Goal: Information Seeking & Learning: Learn about a topic

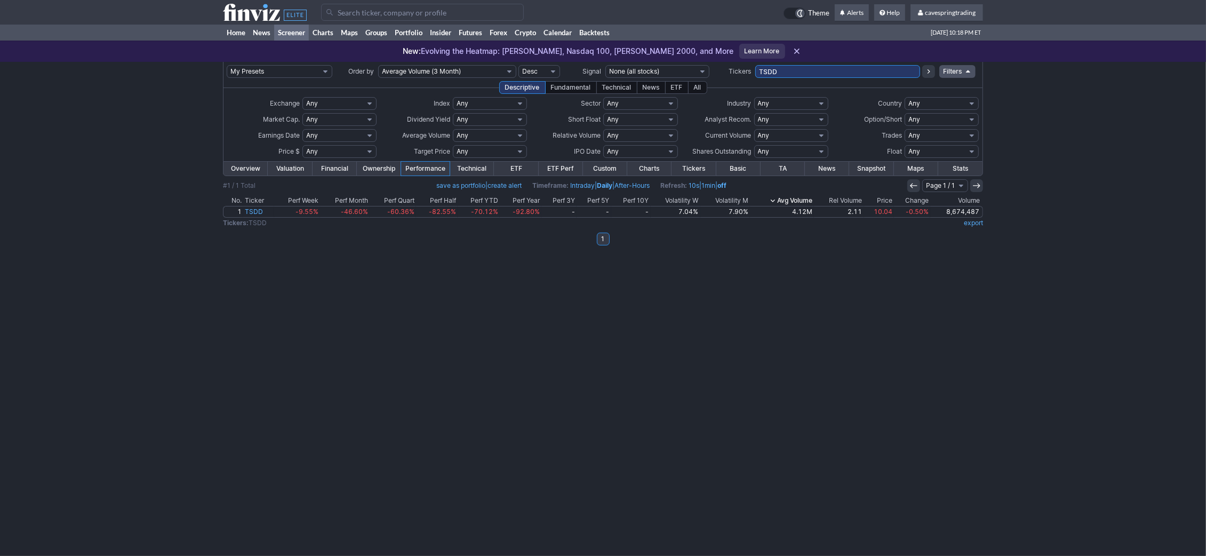
drag, startPoint x: 780, startPoint y: 69, endPoint x: 514, endPoint y: 52, distance: 266.6
click at [755, 65] on input "TSDD" at bounding box center [837, 71] width 165 height 13
type input "b"
type input "bkt,vtrs,avtr,hst,two,vod,stla,pags,hpq,agnc"
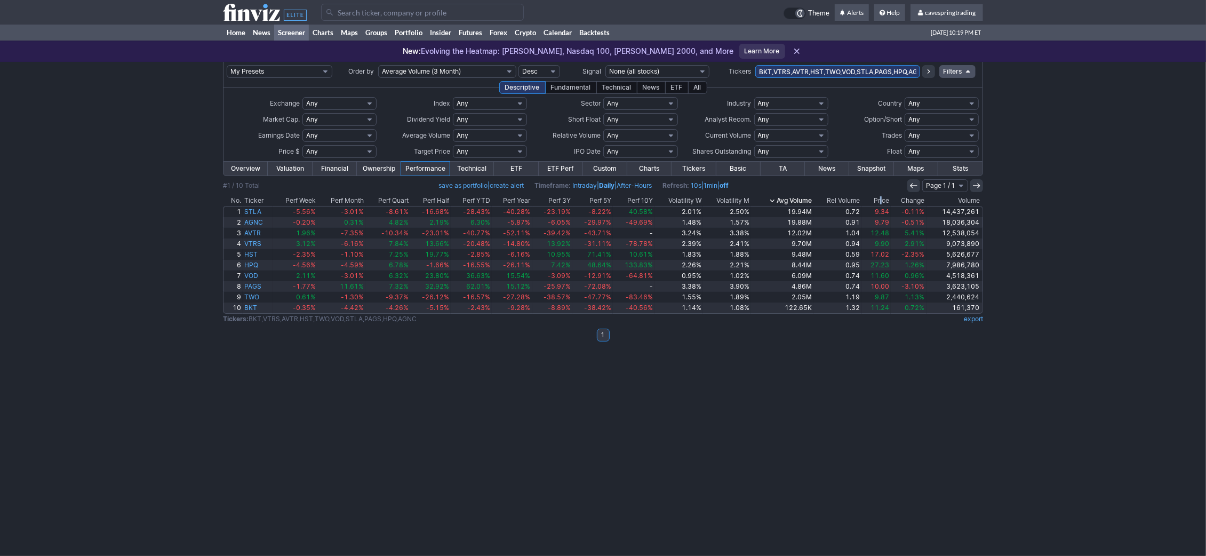
click at [880, 196] on th "Price" at bounding box center [876, 200] width 29 height 11
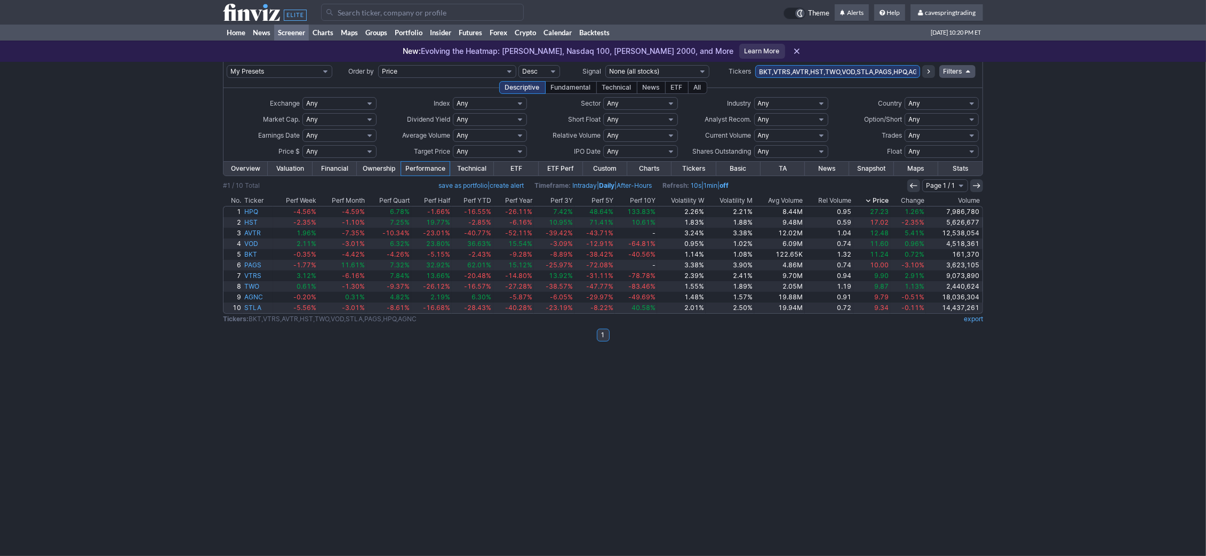
click at [898, 80] on td "BKT,VTRS,AVTR,HST,TWO,VOD,STLA,PAGS,HPQ,AGNC" at bounding box center [837, 71] width 165 height 19
click at [892, 70] on input "BKT,VTRS,AVTR,HST,TWO,VOD,STLA,PAGS,HPQ,AGNC" at bounding box center [837, 71] width 165 height 13
type input "ushy,scha,t,grny,spdw,"
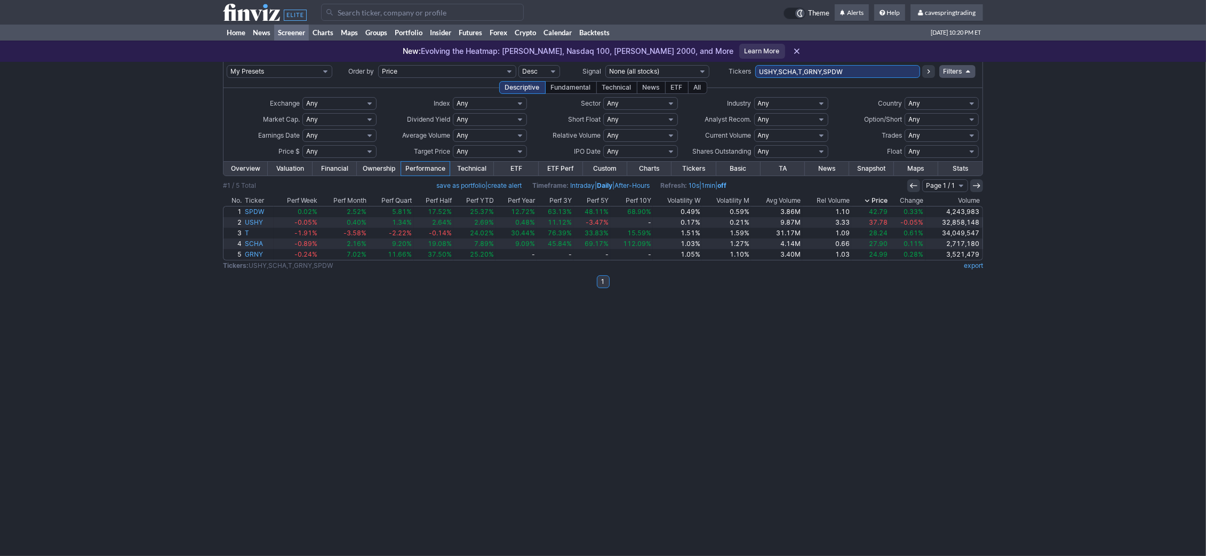
click at [863, 67] on input "USHY,SCHA,T,GRNY,SPDW" at bounding box center [837, 71] width 165 height 13
type input "USHY,SCHA,T,GRNY,SPDW,agnc,et,qyld,jnk,iusb,schv,mub,bkln"
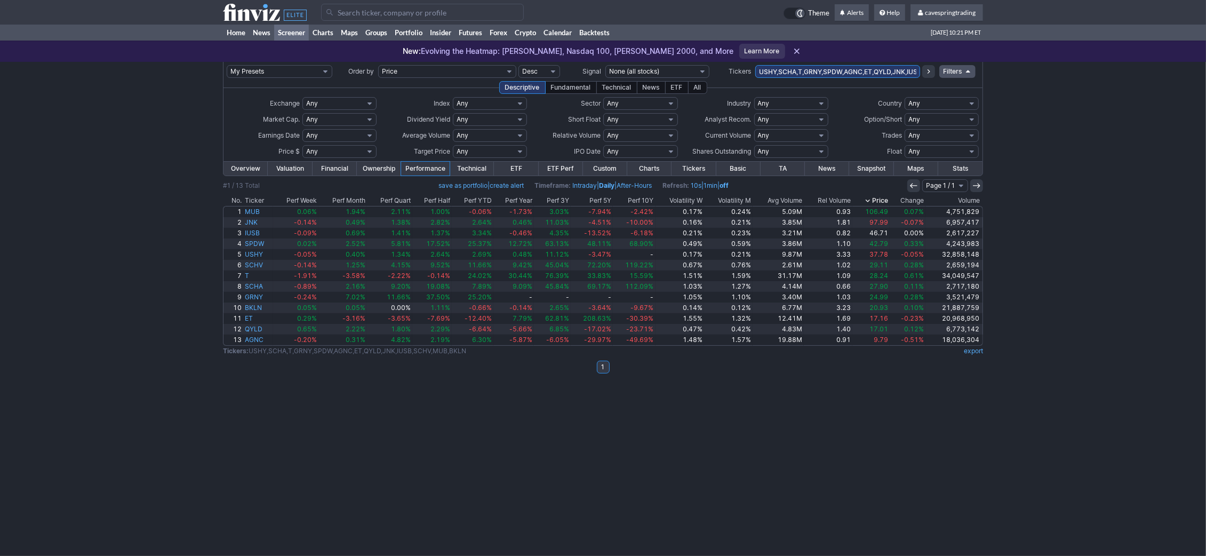
click at [256, 196] on th "Ticker" at bounding box center [258, 200] width 30 height 11
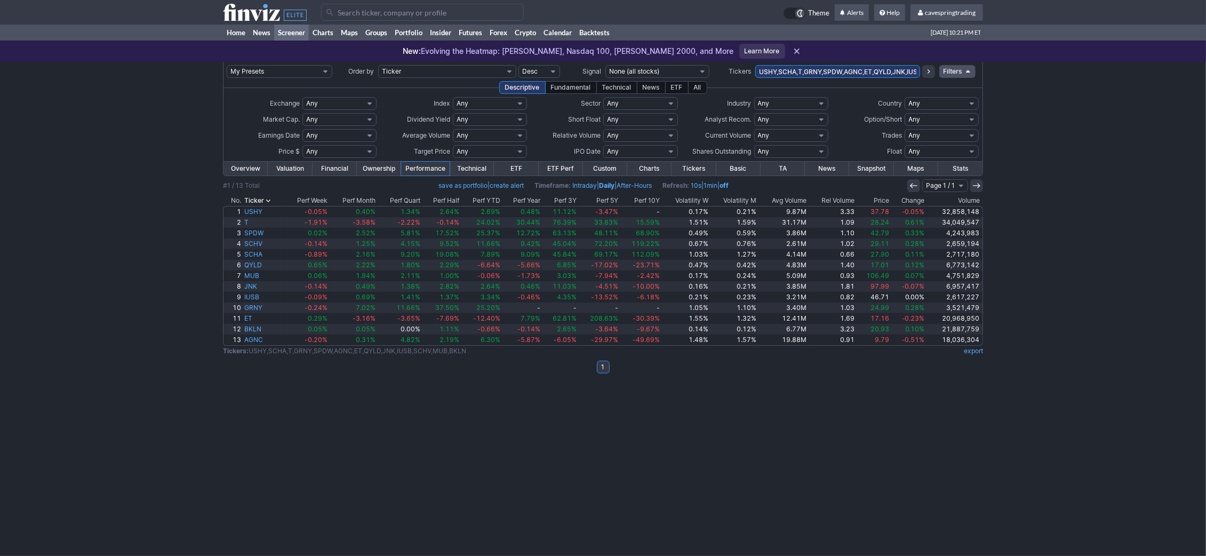
click at [263, 203] on th "Ticker" at bounding box center [264, 200] width 42 height 11
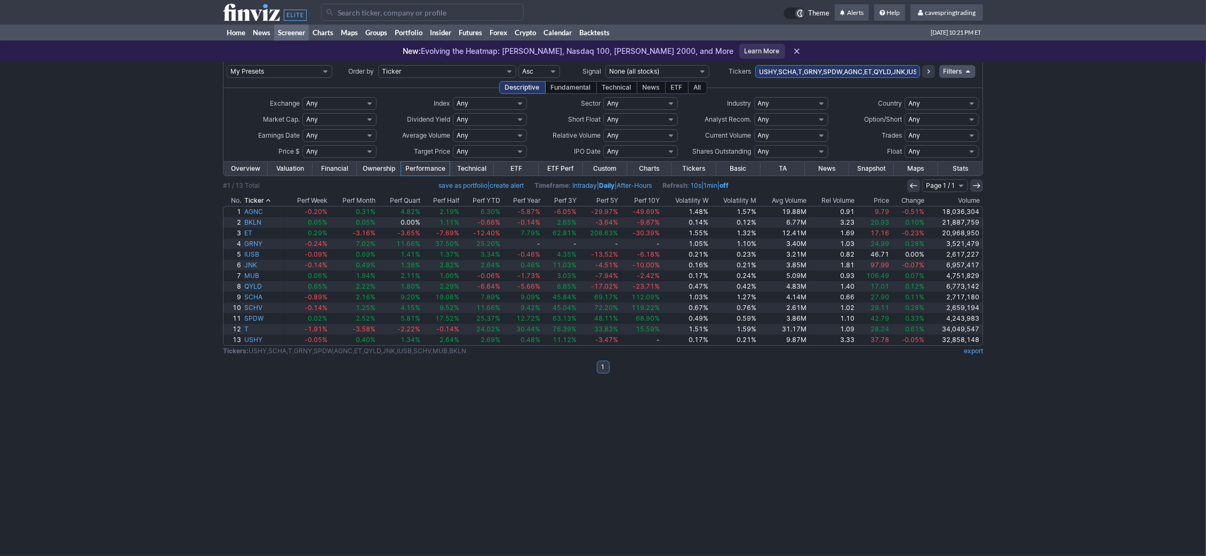
click at [902, 69] on input "USHY,SCHA,T,GRNY,SPDW,AGNC,ET,QYLD,JNK,IUSB,SCHV,MUB,BKLN" at bounding box center [837, 71] width 165 height 13
type input "USHY,SCHA,T,GRNY,SPDW,AGNC,ET,QYLD,JNK,IUSB,SCHV,MUB"
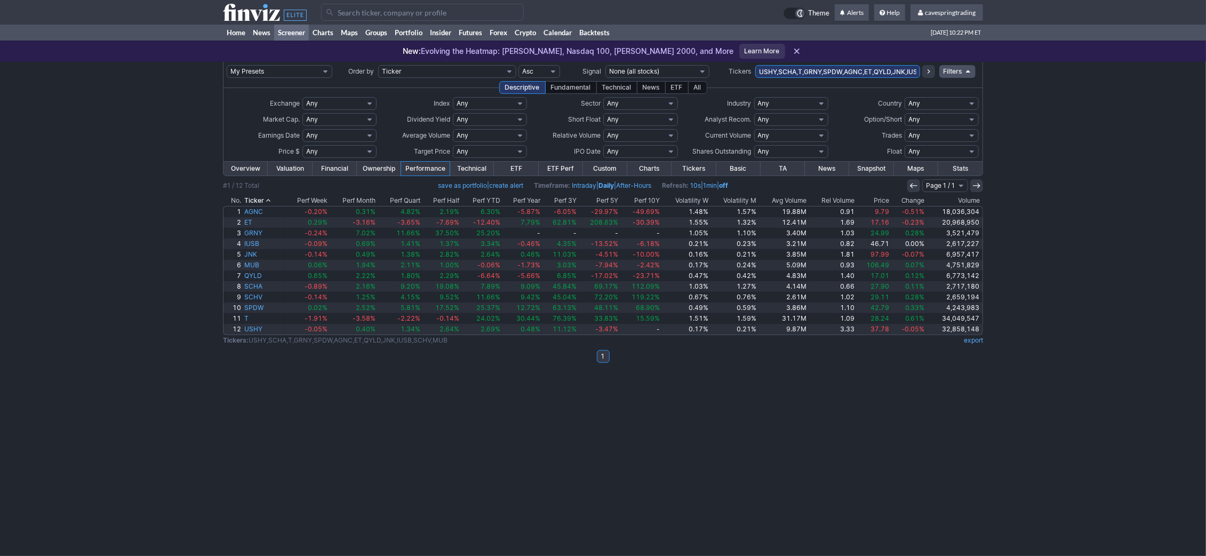
click at [894, 75] on input "USHY,SCHA,T,GRNY,SPDW,AGNC,ET,QYLD,JNK,IUSB,SCHV,MUB" at bounding box center [837, 71] width 165 height 13
click at [880, 71] on input "SCHA,T,GRNY,SPDW,AGNC,ET,QYLD,JNK,IUSB,SCHV,MUB" at bounding box center [837, 71] width 165 height 13
type input "SCHA,T,GRNY,SPDW,AGNC,ET,QYLD,JNK,IUSB,MUB"
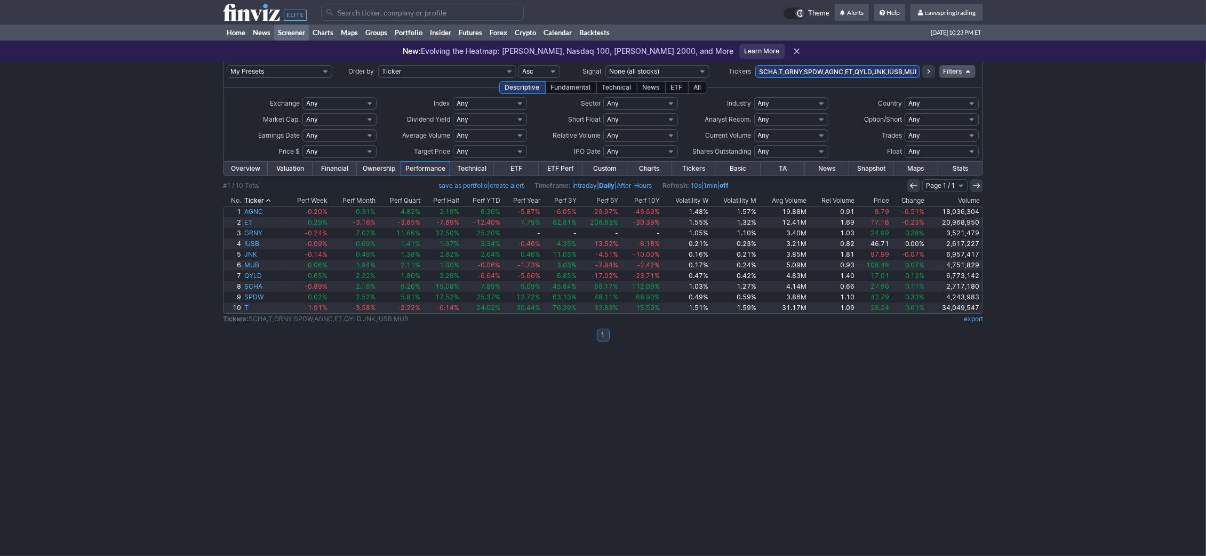
drag, startPoint x: 825, startPoint y: 68, endPoint x: 591, endPoint y: 80, distance: 234.9
click at [755, 78] on input "SCHA,T,GRNY,SPDW,AGNC,ET,QYLD,JNK,IUSB,MUB" at bounding box center [837, 71] width 165 height 13
click at [864, 65] on td "SCHA,T,GRNY,SPDW,AGNC,ET,QYLD,JNK,IUSB,MUB" at bounding box center [837, 71] width 165 height 19
click at [863, 67] on input "SCHA,T,GRNY,SPDW,AGNC,ET,QYLD,JNK,IUSB,MUB" at bounding box center [837, 71] width 165 height 13
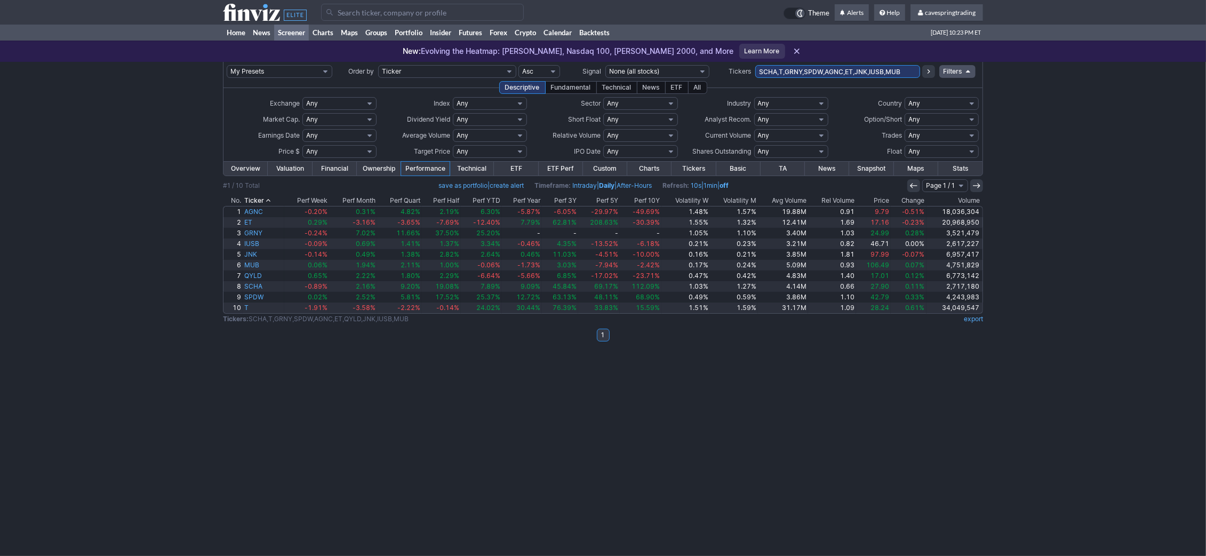
type input "SCHA,T,GRNY,SPDW,AGNC,ET,JNK,IUSB,MUB"
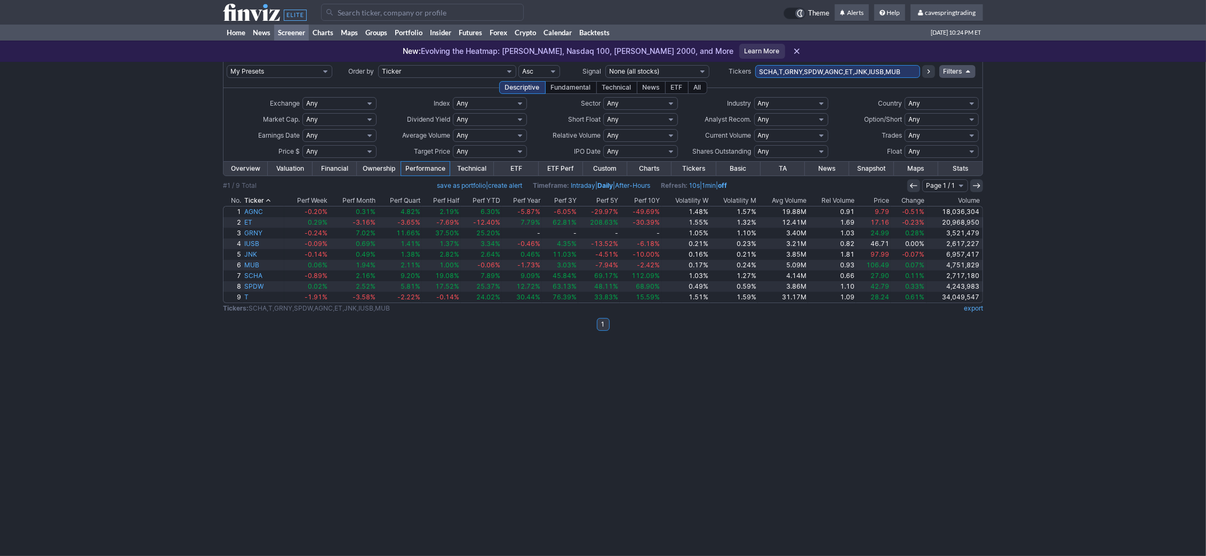
click at [840, 70] on input "SCHA,T,GRNY,SPDW,AGNC,ET,JNK,IUSB,MUB" at bounding box center [837, 71] width 165 height 13
type input "SCHA,T,GRNY,SPDW,ET,JNK,IUSB,MUB"
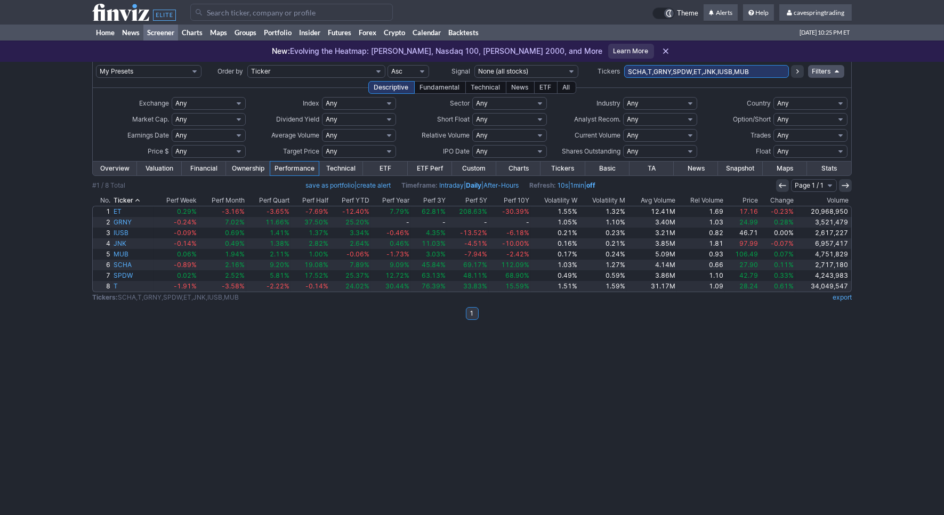
click at [698, 70] on input "SCHA,T,GRNY,SPDW,ET,JNK,IUSB,MUB" at bounding box center [706, 71] width 165 height 13
type input "SCHA,T,GRNY,SPDW,JNK,IUSB,MUB"
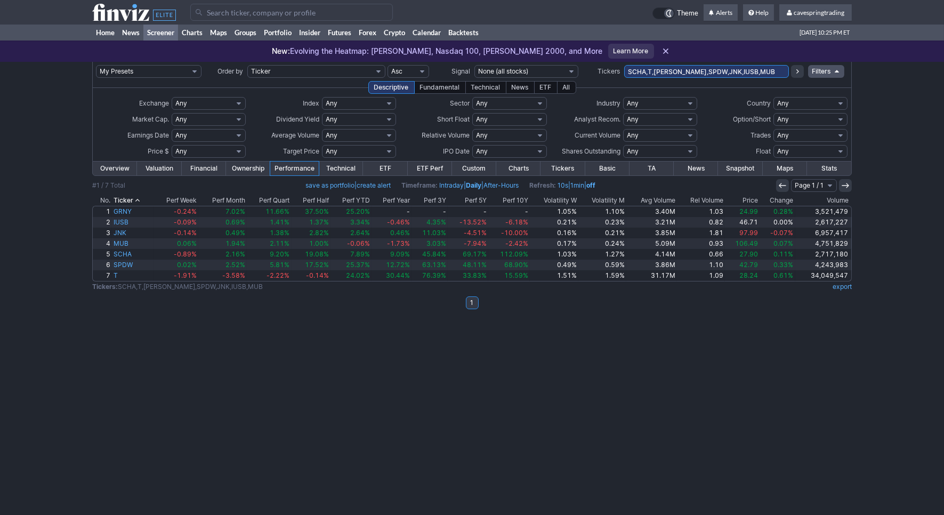
click at [825, 199] on th "Volume" at bounding box center [824, 200] width 57 height 11
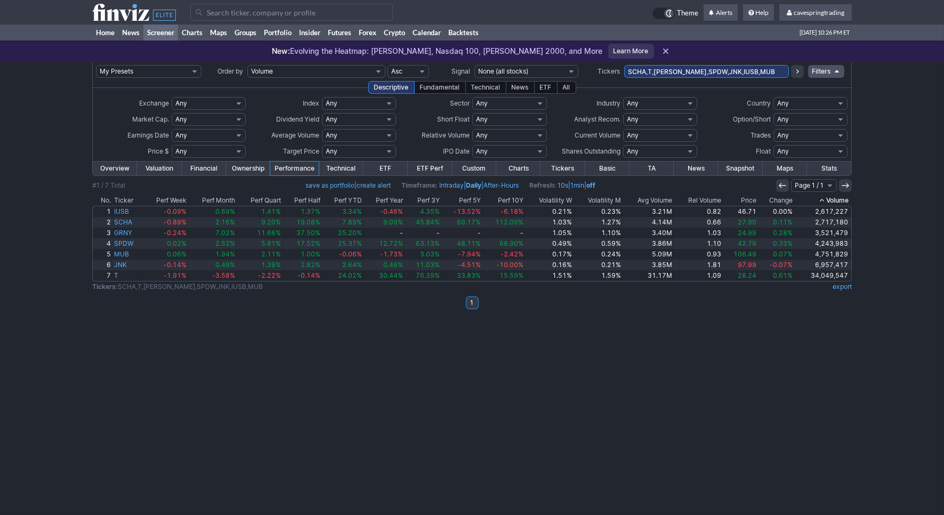
click at [696, 71] on input "SCHA,T,[PERSON_NAME],SPDW,JNK,IUSB,MUB" at bounding box center [706, 71] width 165 height 13
type input "SCHA,T,GRNY,SPDW,IUSB,MUB"
click at [718, 66] on input "SCHA,T,GRNY,SPDW,IUSB,MUB" at bounding box center [706, 71] width 165 height 13
click at [715, 71] on input "SCHA,T,GRNY,SPDW,IUSB,MUB" at bounding box center [706, 71] width 165 height 13
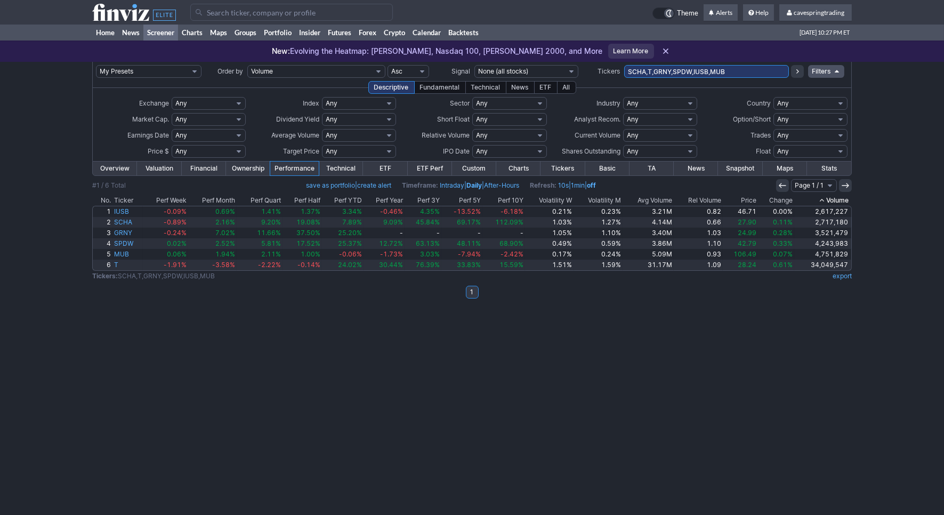
click at [715, 71] on input "SCHA,T,GRNY,SPDW,IUSB,MUB" at bounding box center [706, 71] width 165 height 13
type input "SCHA,T,GRNY,SPDW,IUSB"
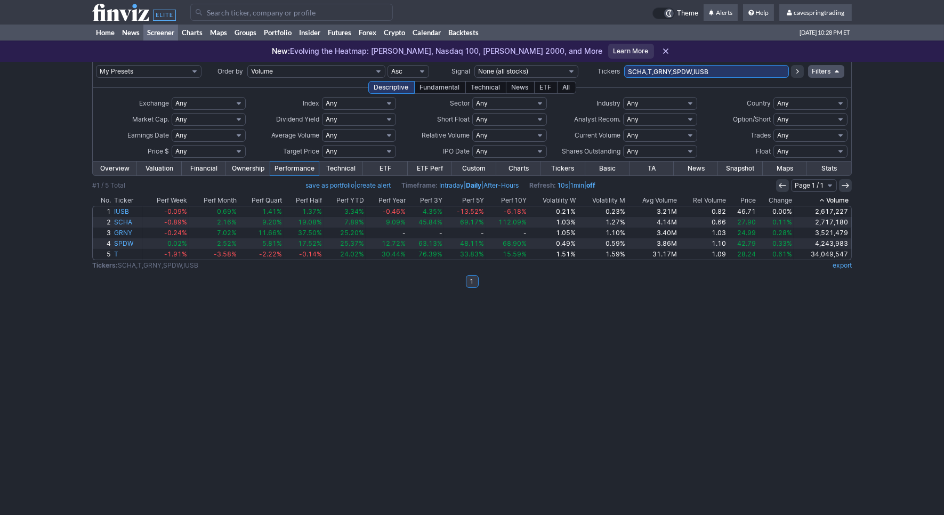
click at [656, 77] on input "SCHA,T,GRNY,SPDW,IUSB" at bounding box center [706, 71] width 165 height 13
click at [660, 73] on input "SCHA,T,GRNY,SPDW,IUSB" at bounding box center [706, 71] width 165 height 13
click at [646, 67] on input "SCHA,T,SPDW,IUSB" at bounding box center [706, 71] width 165 height 13
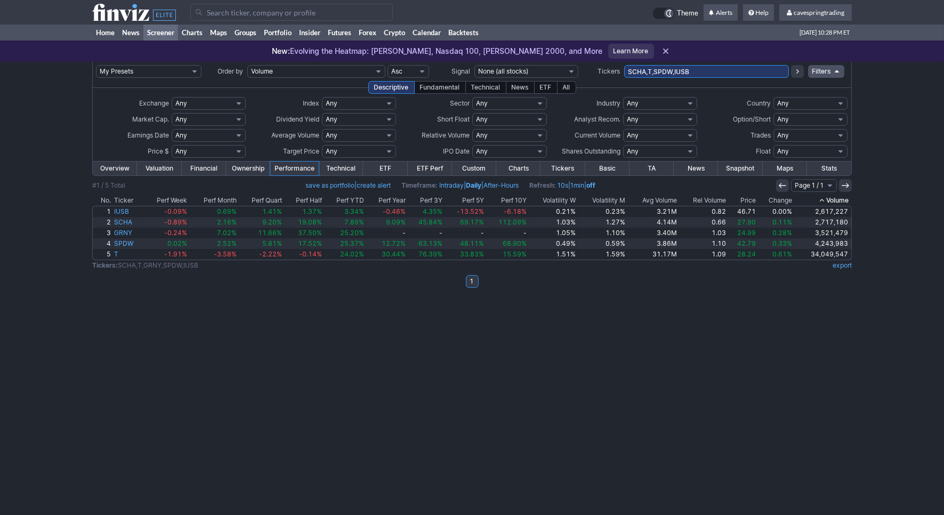
click at [638, 70] on input "SCHA,T,SPDW,IUSB" at bounding box center [706, 71] width 165 height 13
type input "T,SPDW,IUSB"
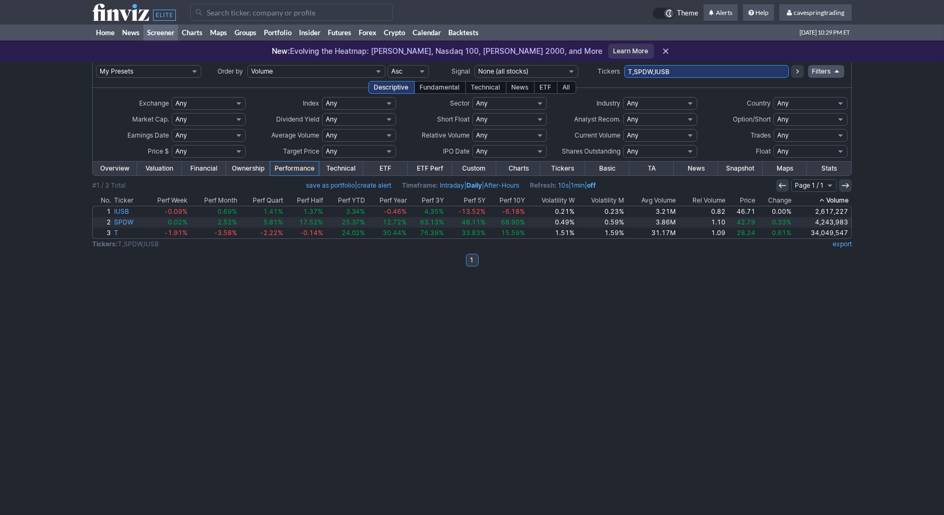
click at [671, 74] on input "T,SPDW,IUSB" at bounding box center [706, 71] width 165 height 13
type input "spdw"
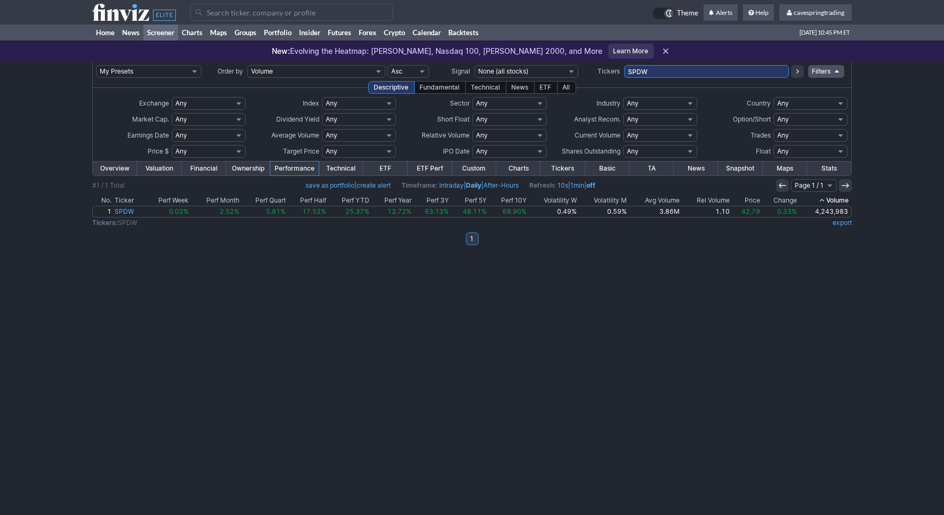
drag, startPoint x: 677, startPoint y: 75, endPoint x: 293, endPoint y: 74, distance: 383.9
click at [624, 78] on input "SPDW" at bounding box center [706, 71] width 165 height 13
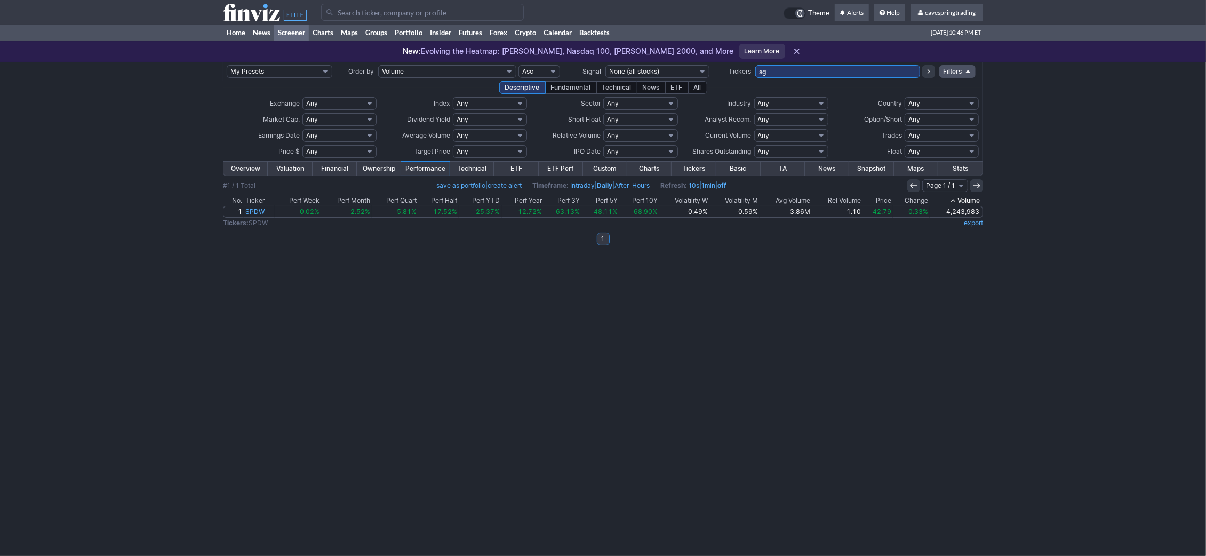
drag, startPoint x: 782, startPoint y: 73, endPoint x: 607, endPoint y: 57, distance: 176.1
click at [755, 65] on input "sg" at bounding box center [837, 71] width 165 height 13
click at [899, 67] on input "sgol,splb,fndx,ewh,mufg,arr,vtrs,pff,tu,ewg,sabr" at bounding box center [837, 71] width 165 height 13
click at [886, 71] on input "sgol,splb,fndx,ewh,mufg,arr,vtrs,pff,tu,ewg,sabr,mfg,fnb,stwd,stm" at bounding box center [837, 71] width 165 height 13
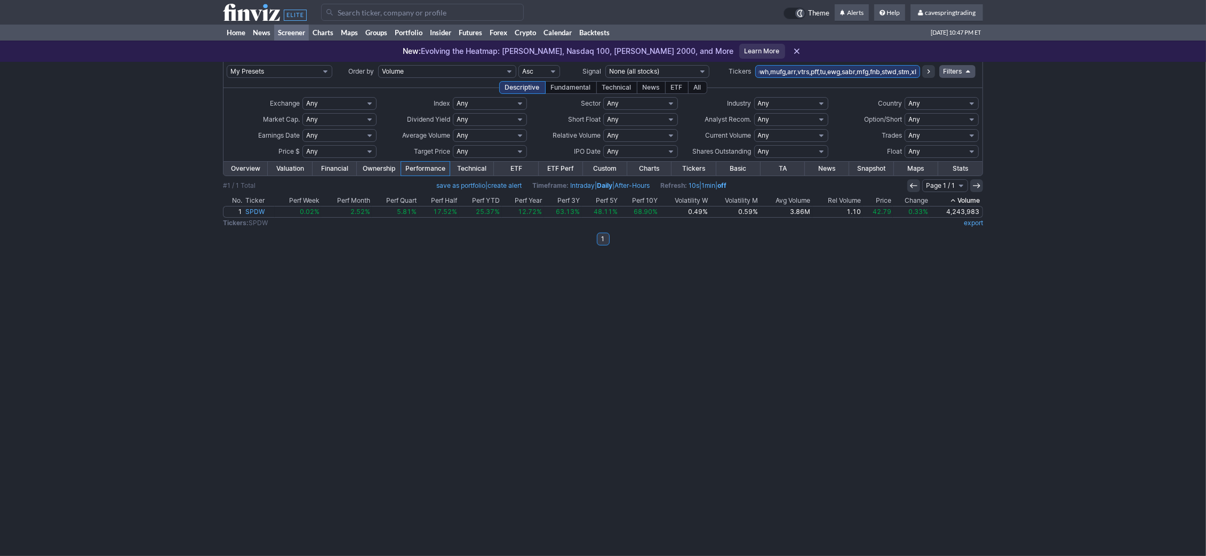
scroll to position [0, 58]
type input "sgol,splb,fndx,ewh,mufg,arr,vtrs,pff,tu,ewg,sabr,mfg,fnb,stwd,stm,xlre"
click at [162, 313] on div "My Presets -Save Screen -Edit Screens s: RATIO USE s: RATIO s: stock screen s: …" at bounding box center [603, 309] width 1206 height 494
click at [870, 66] on input "sgol,splb,fndx,ewh,mufg,arr,vtrs,pff,tu,ewg,sabr,mfg,fnb,stwd,stm,xlre" at bounding box center [837, 71] width 165 height 13
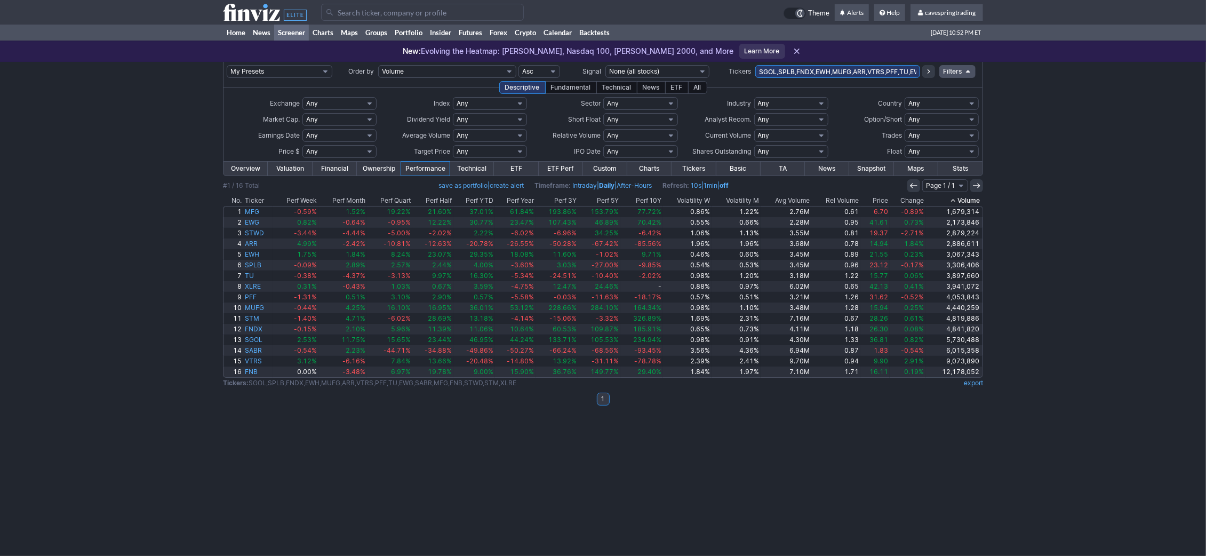
click at [856, 72] on input "SGOL,SPLB,FNDX,EWH,MUFG,ARR,VTRS,PFF,TU,EWG,SABR,MFG,FNB,STWD,STM,XLRE" at bounding box center [837, 71] width 165 height 13
drag, startPoint x: 879, startPoint y: 66, endPoint x: 949, endPoint y: 66, distance: 70.4
click at [969, 63] on tr "My Presets -Save Screen -Edit Screens s: RATIO USE s: RATIO s: stock screen s: …" at bounding box center [602, 71] width 759 height 19
drag, startPoint x: 828, startPoint y: 73, endPoint x: 618, endPoint y: 80, distance: 209.7
click at [755, 78] on input "SGOL,SPLB,FNDX,EWH,MUFG,ARR,VTRS,PFF,TU,EWG,SABR,MFG,FNB,STWD,STM,XLRE" at bounding box center [837, 71] width 165 height 13
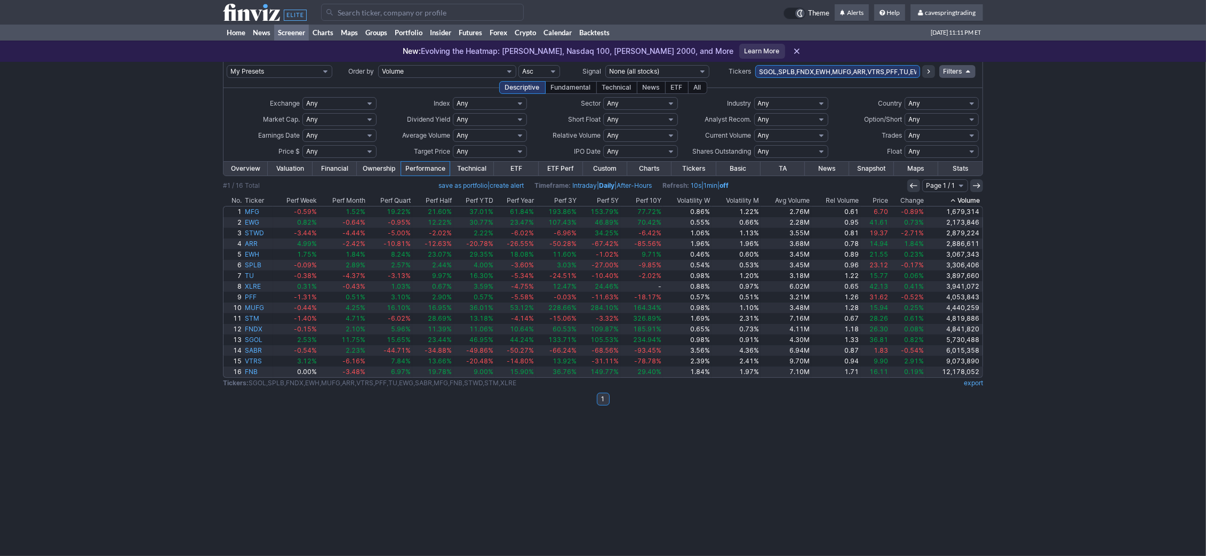
click at [248, 188] on div "#1 / 16 Total" at bounding box center [241, 185] width 37 height 11
click at [254, 196] on th "Ticker" at bounding box center [258, 200] width 30 height 11
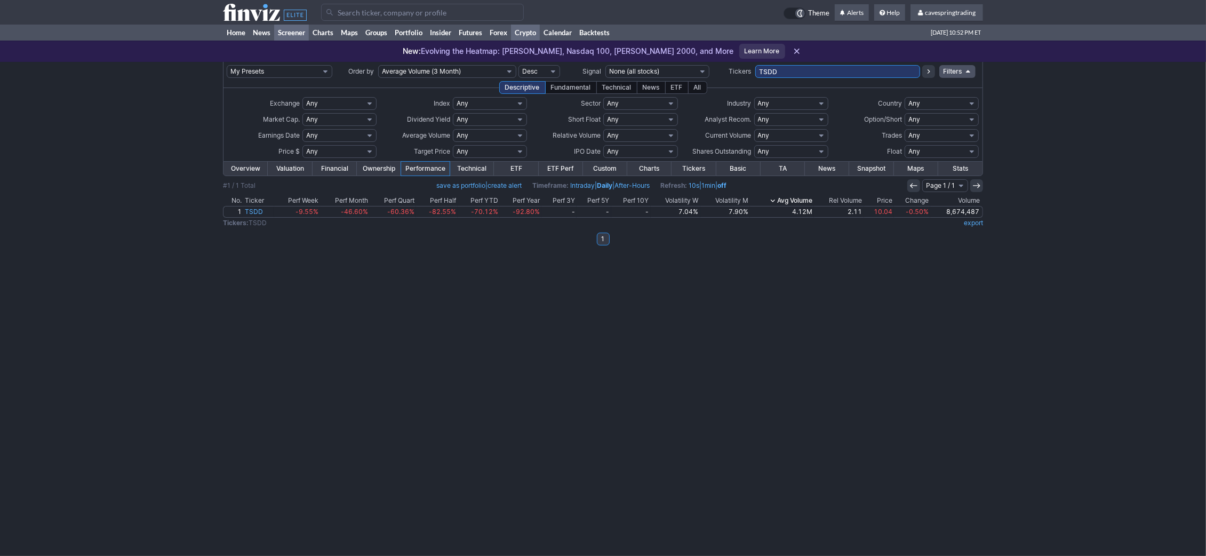
drag, startPoint x: 789, startPoint y: 68, endPoint x: 525, endPoint y: 33, distance: 266.7
click at [755, 65] on input "TSDD" at bounding box center [837, 71] width 165 height 13
drag, startPoint x: 800, startPoint y: 74, endPoint x: 563, endPoint y: 40, distance: 239.1
click at [755, 65] on input "TSDD" at bounding box center [837, 71] width 165 height 13
type input "ewh"
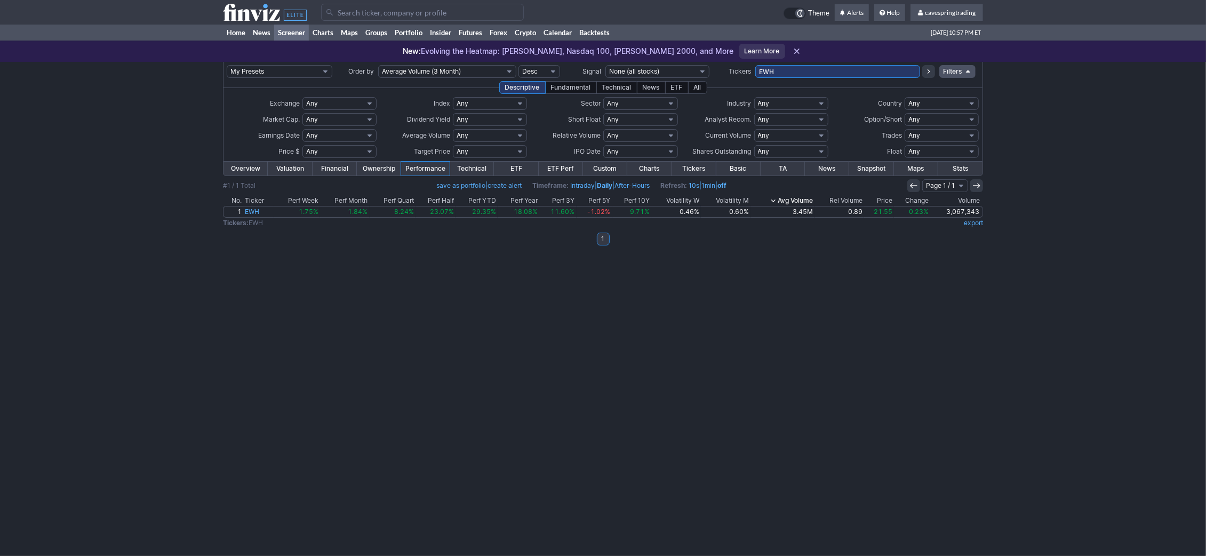
click at [14, 167] on div "My Presets -Save Screen -Edit Screens s: RATIO USE s: RATIO s: stock screen s: …" at bounding box center [603, 309] width 1206 height 494
click at [780, 65] on td "EWH" at bounding box center [837, 71] width 165 height 19
click at [780, 68] on input "EWH" at bounding box center [837, 71] width 165 height 13
type input "pff,ewg,fndx,key"
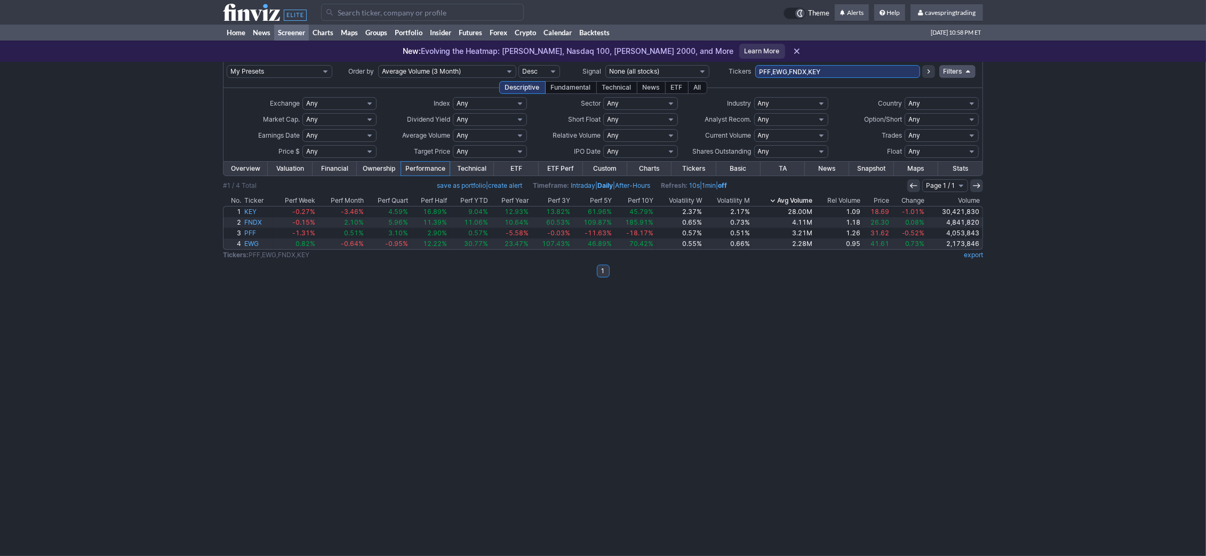
click at [797, 68] on input "PFF,EWG,FNDX,KEY" at bounding box center [837, 71] width 165 height 13
type input "PFF,EWG,,KEY"
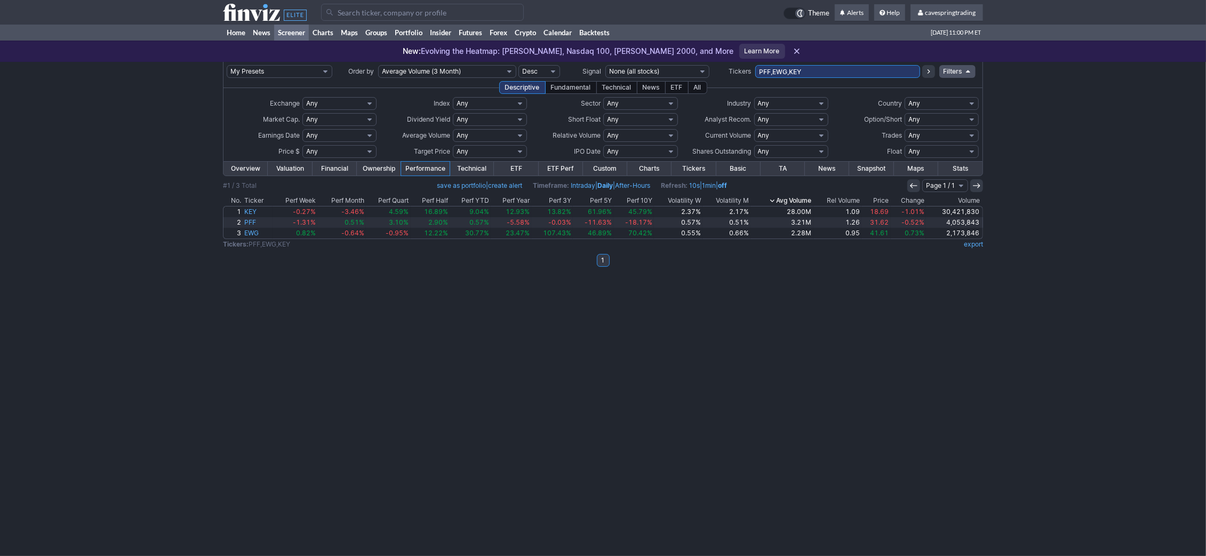
drag, startPoint x: 829, startPoint y: 67, endPoint x: 511, endPoint y: 10, distance: 322.8
click at [755, 65] on input "PFF,EWG,KEY" at bounding box center [837, 71] width 165 height 13
type input "bkd,vtrs,auth,two,vod,stla,pags,lxp,arr,mfg,dnn,fubo,btg,smcz"
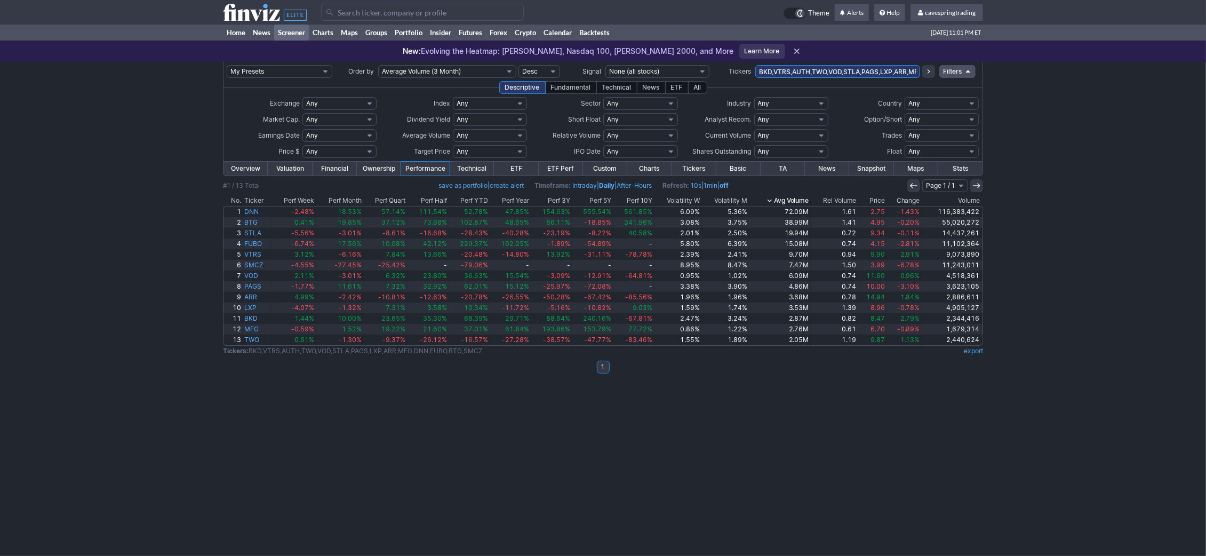
click at [883, 203] on th "Price" at bounding box center [872, 200] width 29 height 11
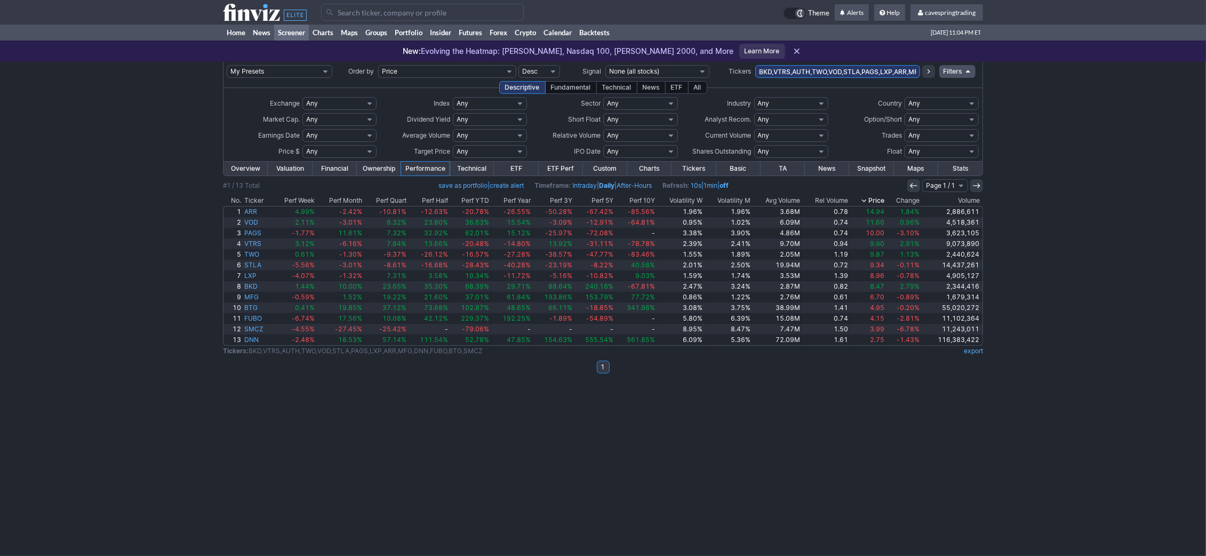
click at [811, 68] on input "BKD,VTRS,AUTH,TWO,VOD,STLA,PAGS,LXP,ARR,MFG,DNN,FUBO,BTG,SMCZ" at bounding box center [837, 71] width 165 height 13
paste input "AAAU,AAL,ABCL,ACHR,ADT,AEG,AES,AG,AGG,AGNC,ALIT,AMC,AMDL,ARR,ASHR,ATAI,ATUS,AVT…"
type input "AAAU,AAL,ABCL,ACHR,ADT,AEG,AES,AG,AGG,AGNC,ALIT,AMC,AMDL,ARR,ASHR,ATAI,ATUS,AVT…"
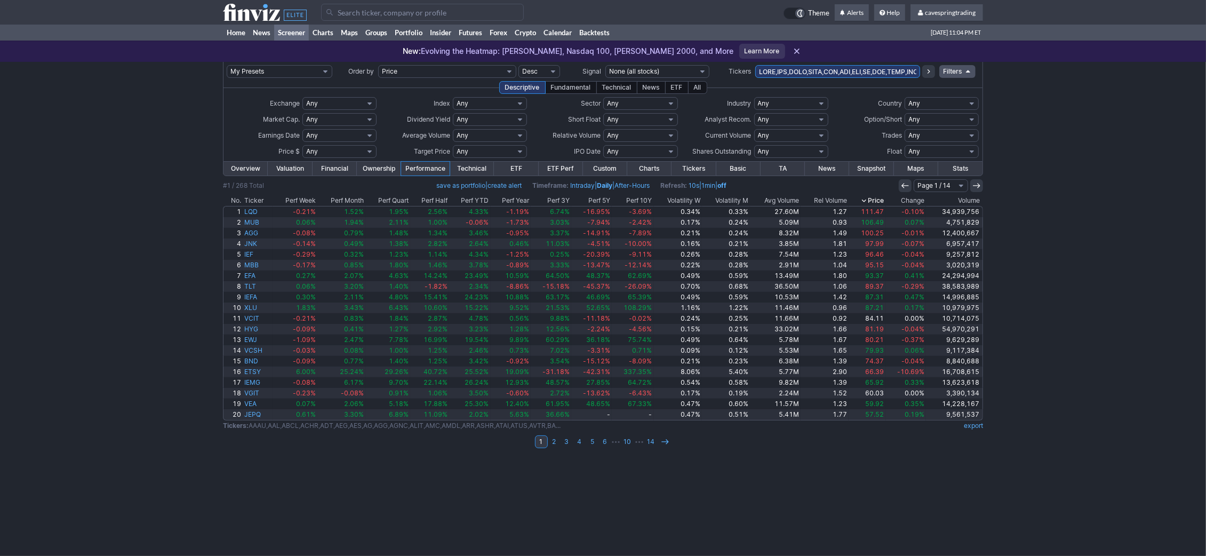
click at [971, 422] on link "export" at bounding box center [972, 425] width 19 height 8
click at [1081, 268] on div "My Presets -Save Screen -Edit Screens s: RATIO USE s: RATIO s: stock screen s: …" at bounding box center [603, 309] width 1206 height 494
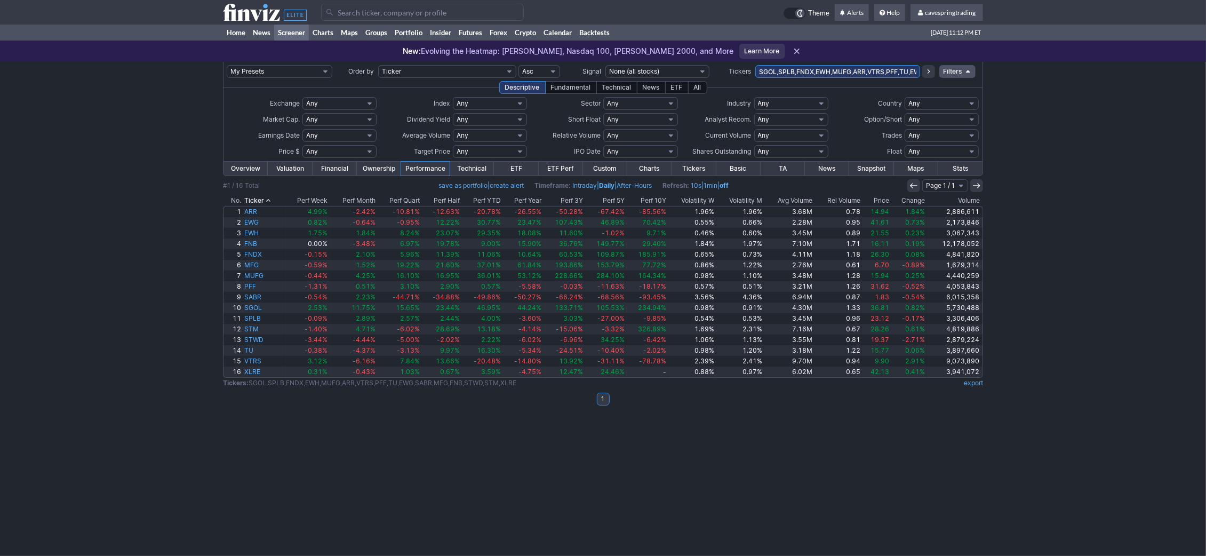
click at [814, 79] on td "SGOL,SPLB,FNDX,EWH,MUFG,ARR,VTRS,PFF,TU,EWG,SABR,MFG,FNB,STWD,STM,XLRE" at bounding box center [837, 71] width 165 height 19
click at [821, 75] on input "SGOL,SPLB,FNDX,EWH,MUFG,ARR,VTRS,PFF,TU,EWG,SABR,MFG,FNB,STWD,STM,XLRE" at bounding box center [837, 71] width 165 height 13
type input "b"
click at [1056, 164] on div "My Presets -Save Screen -Edit Screens s: RATIO USE s: RATIO s: stock screen s: …" at bounding box center [603, 309] width 1206 height 494
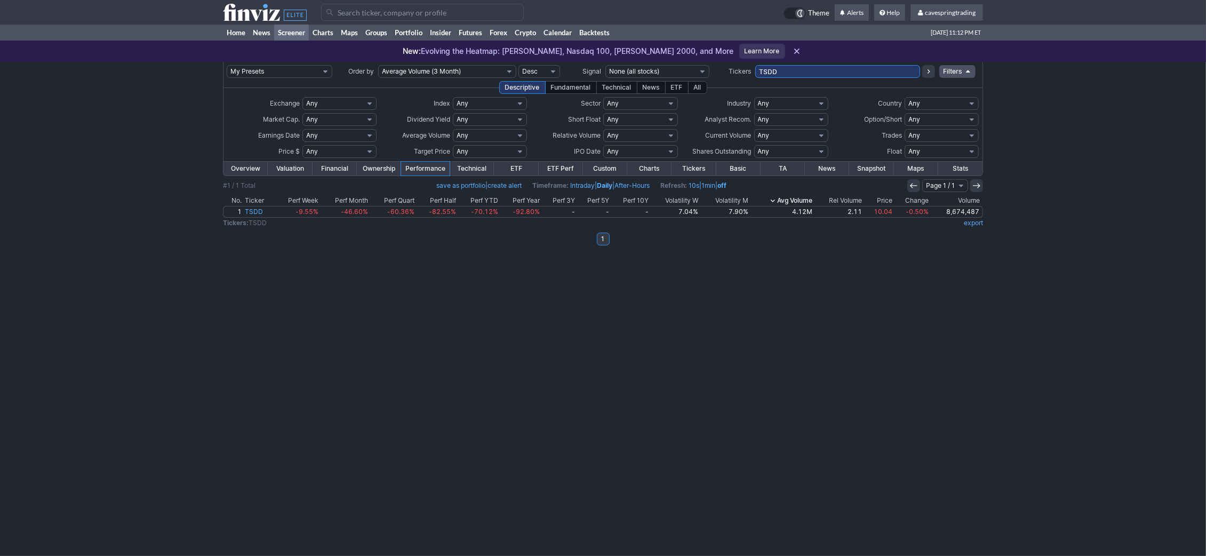
drag, startPoint x: 811, startPoint y: 66, endPoint x: 684, endPoint y: 63, distance: 126.9
click at [755, 65] on input "TSDD" at bounding box center [837, 71] width 165 height 13
type input "bkd"
click at [854, 78] on td "BKD" at bounding box center [837, 71] width 165 height 19
click at [854, 72] on input "BKD" at bounding box center [837, 71] width 165 height 13
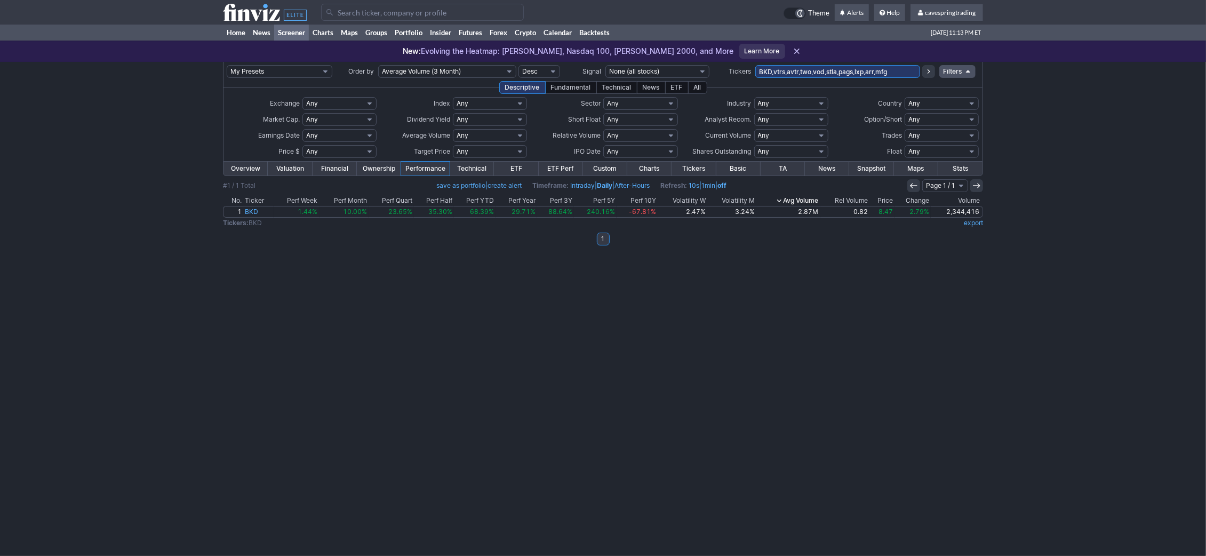
type input "BKD,vtrs,avtr,two,vod,stla,pags,lxp,arr,mfg"
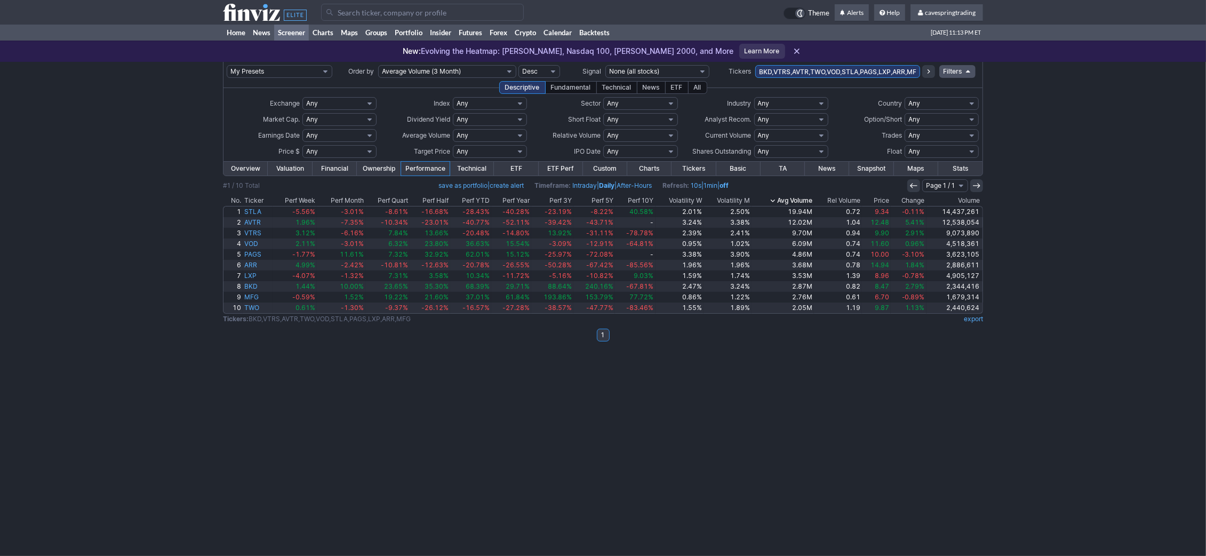
click at [850, 75] on input "BKD,VTRS,AVTR,TWO,VOD,STLA,PAGS,LXP,ARR,MFG" at bounding box center [837, 71] width 165 height 13
type input "BKD,VTRS,AVTR,TWO,VOD,PAGS,LXP,ARR,MFG"
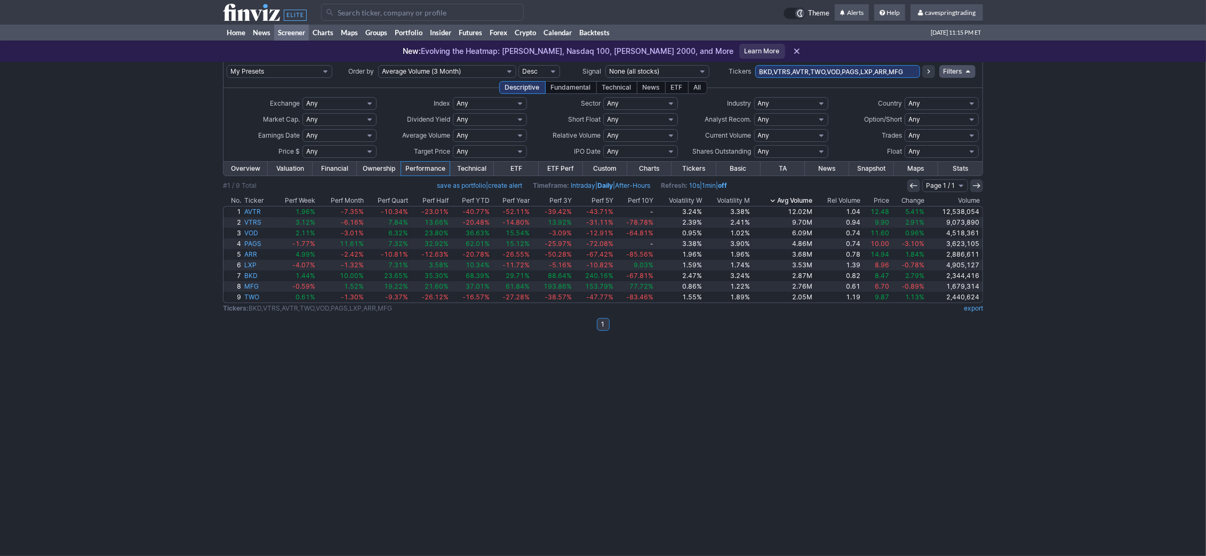
click at [841, 67] on input "BKD,VTRS,AVTR,TWO,VOD,PAGS,LXP,ARR,MFG" at bounding box center [837, 71] width 165 height 13
type input "gdxd,nvdq"
click at [922, 65] on button at bounding box center [928, 71] width 13 height 13
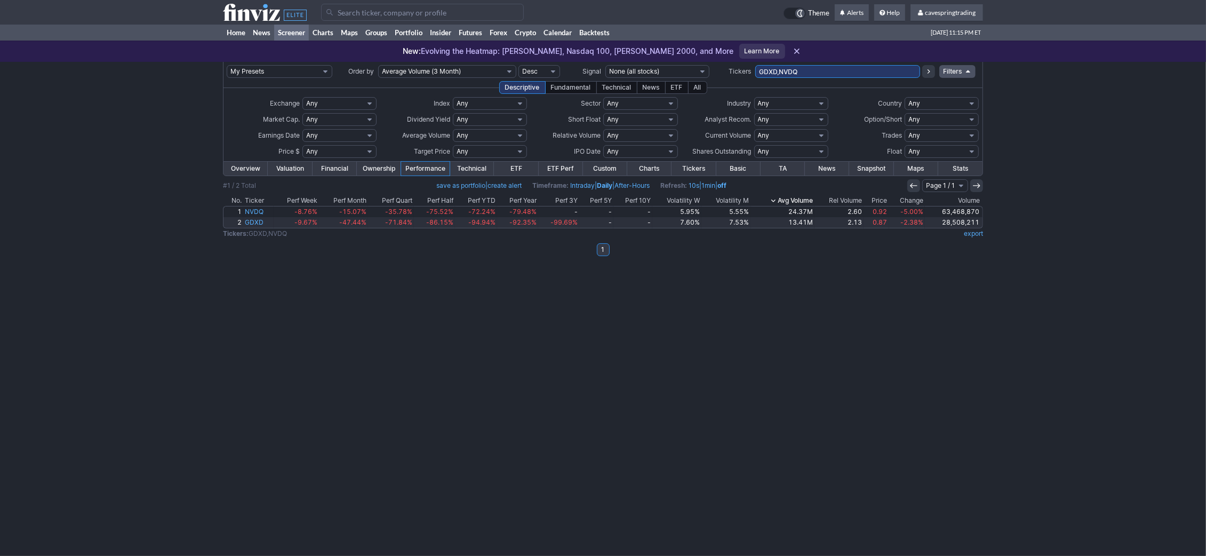
click at [841, 68] on input "GDXD,NVDQ" at bounding box center [837, 71] width 165 height 13
type input "GDXD,NVDQ,nvdd"
drag, startPoint x: 824, startPoint y: 67, endPoint x: 633, endPoint y: 69, distance: 190.9
click at [755, 69] on input "GDXD,NVDQ,NVDD" at bounding box center [837, 71] width 165 height 13
click at [302, 145] on select "Any Under $1 Under $2 Under $3 Under $4 Under $5 Under $7 Under $10 Under $15 U…" at bounding box center [339, 151] width 74 height 13
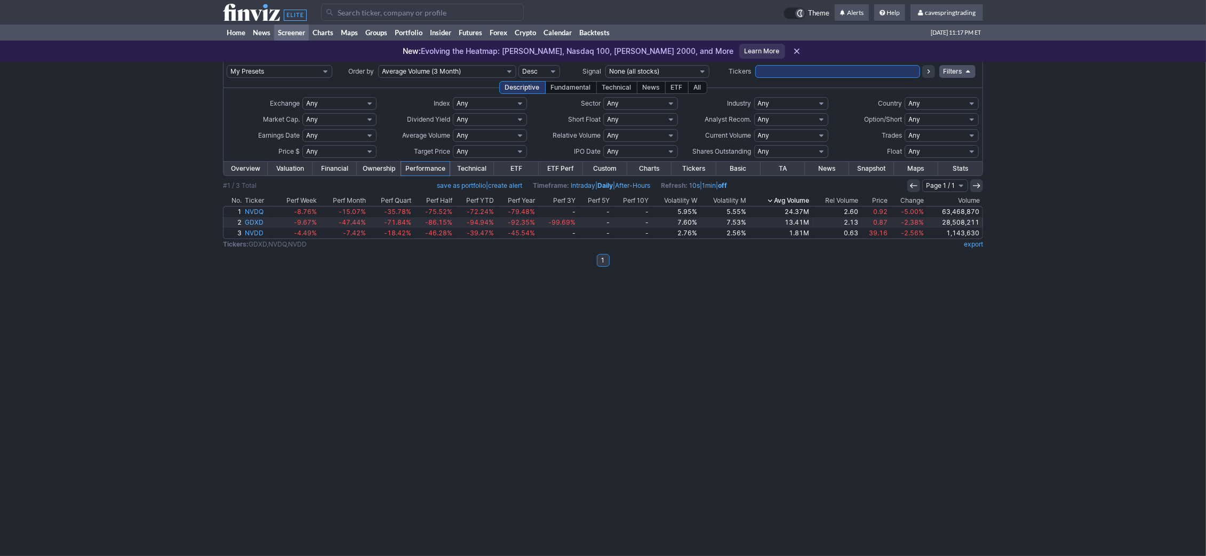
click option "Custom" at bounding box center [0, 0] width 0 height 0
click at [316, 157] on input "text" at bounding box center [314, 151] width 25 height 13
type input "1"
click at [345, 154] on input "text" at bounding box center [349, 151] width 25 height 13
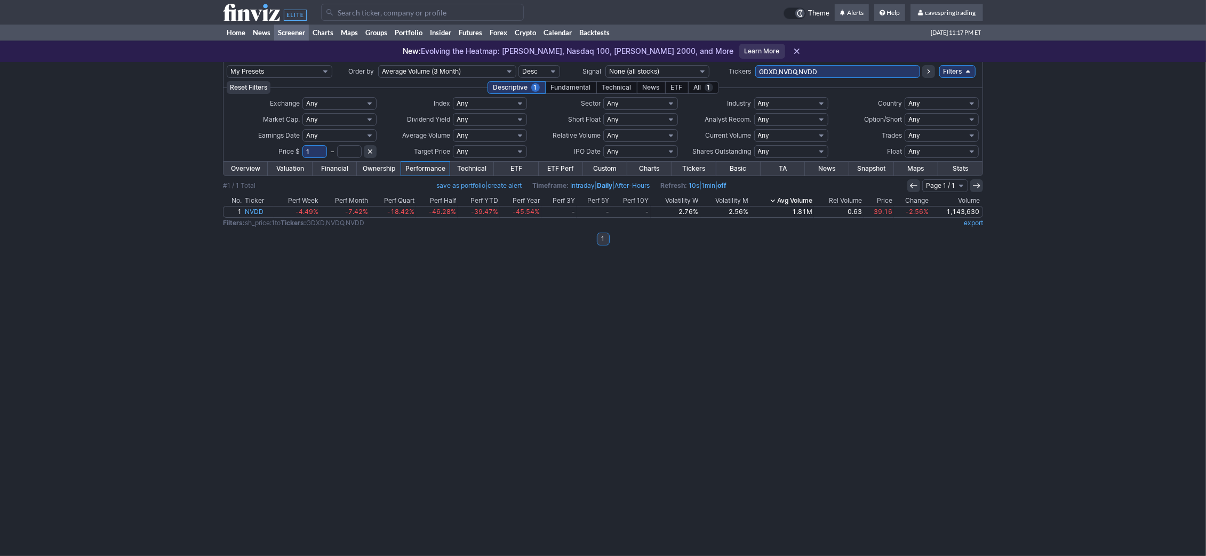
click at [373, 307] on div "My Presets -Save Screen -Edit Screens s: RATIO USE s: RATIO s: stock screen s: …" at bounding box center [603, 309] width 1206 height 494
click at [344, 147] on input "text" at bounding box center [349, 151] width 25 height 13
type input "5"
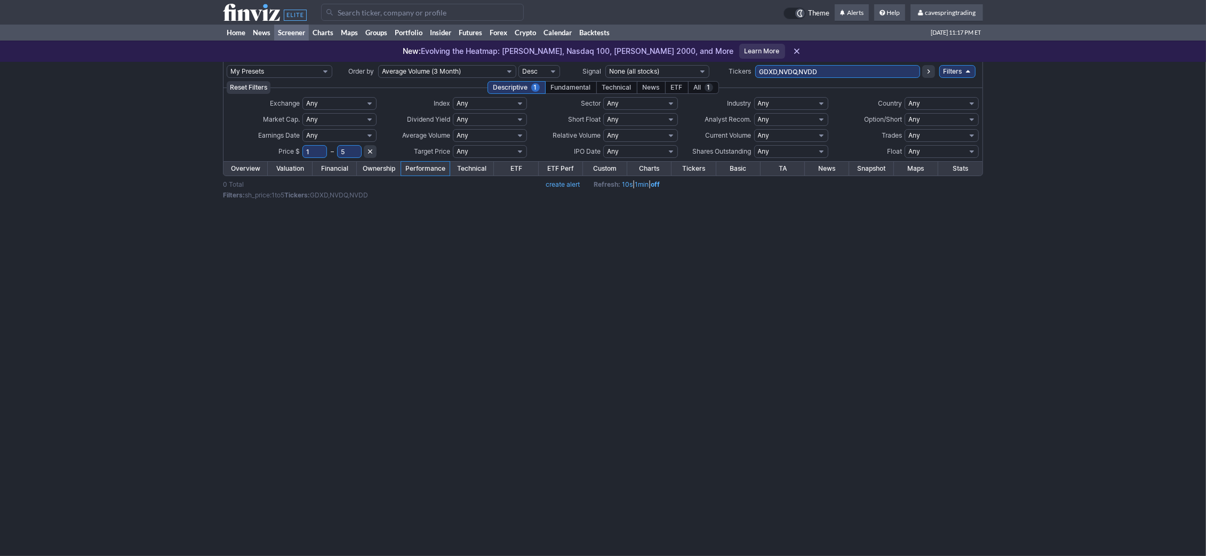
click at [453, 129] on select "Any Under 50K Under 100K Under 500K Under 750K Under 1M Over 50K Over 100K Over…" at bounding box center [490, 135] width 74 height 13
select select "o2000"
click option "Over 2M" at bounding box center [0, 0] width 0 height 0
drag, startPoint x: 852, startPoint y: 75, endPoint x: 531, endPoint y: 73, distance: 321.0
click at [755, 75] on input "GDXD,NVDQ,NVDD" at bounding box center [837, 71] width 165 height 13
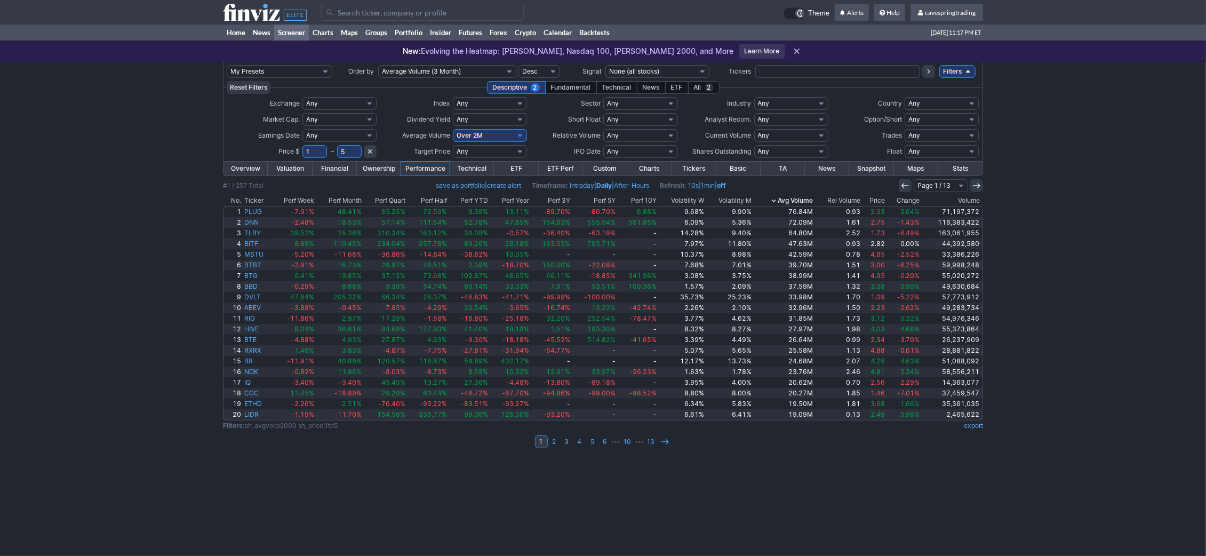
click at [881, 198] on th "Price" at bounding box center [874, 200] width 25 height 11
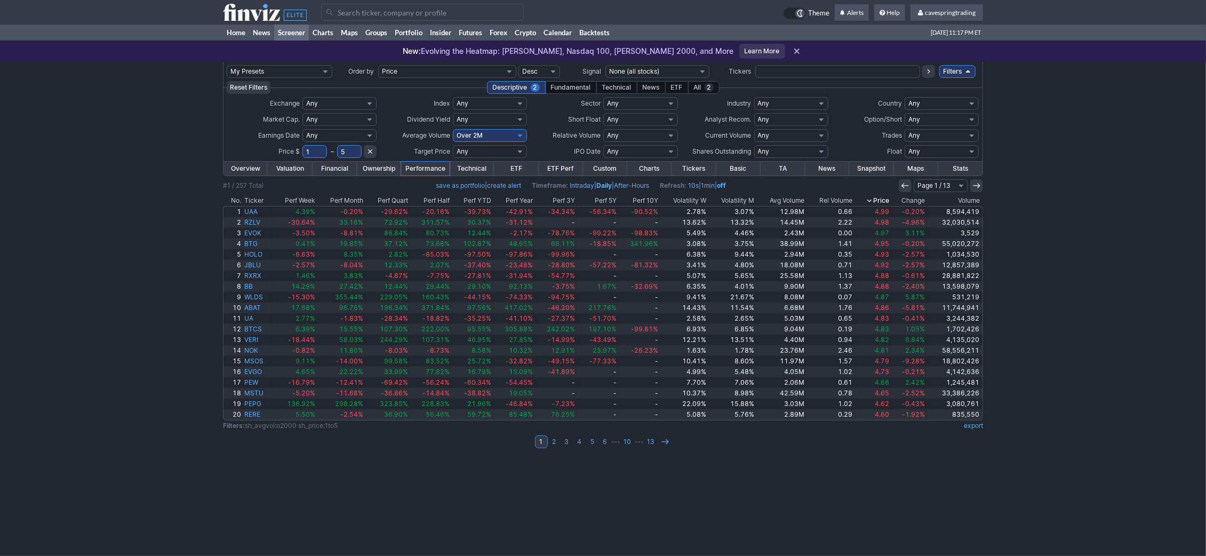
click at [881, 198] on th "Price" at bounding box center [872, 200] width 37 height 11
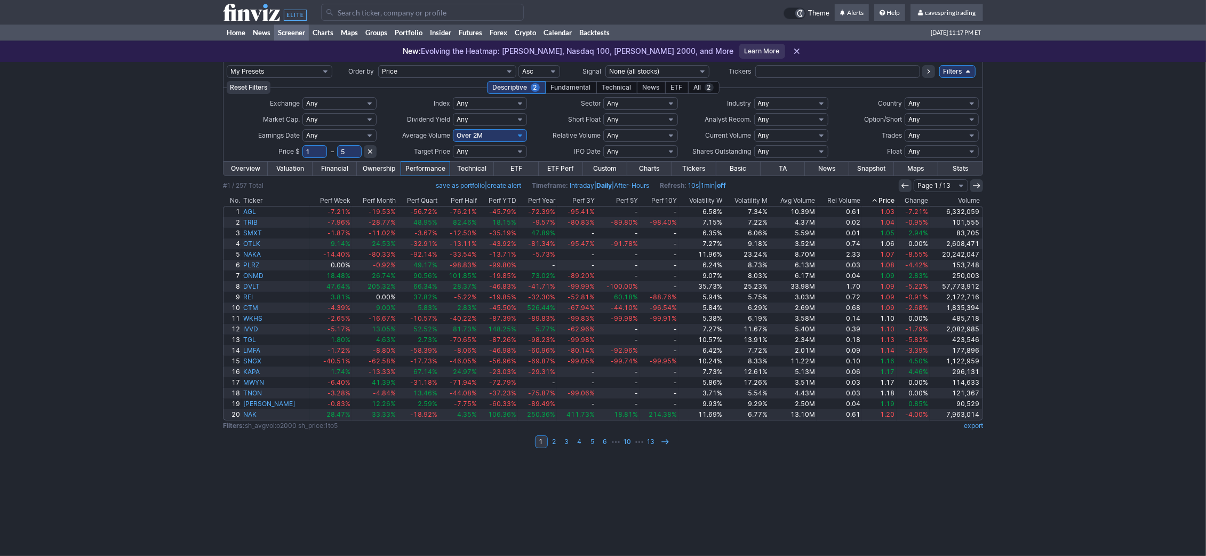
click at [973, 423] on link "export" at bounding box center [972, 425] width 19 height 8
click at [236, 29] on link "Home" at bounding box center [236, 33] width 26 height 16
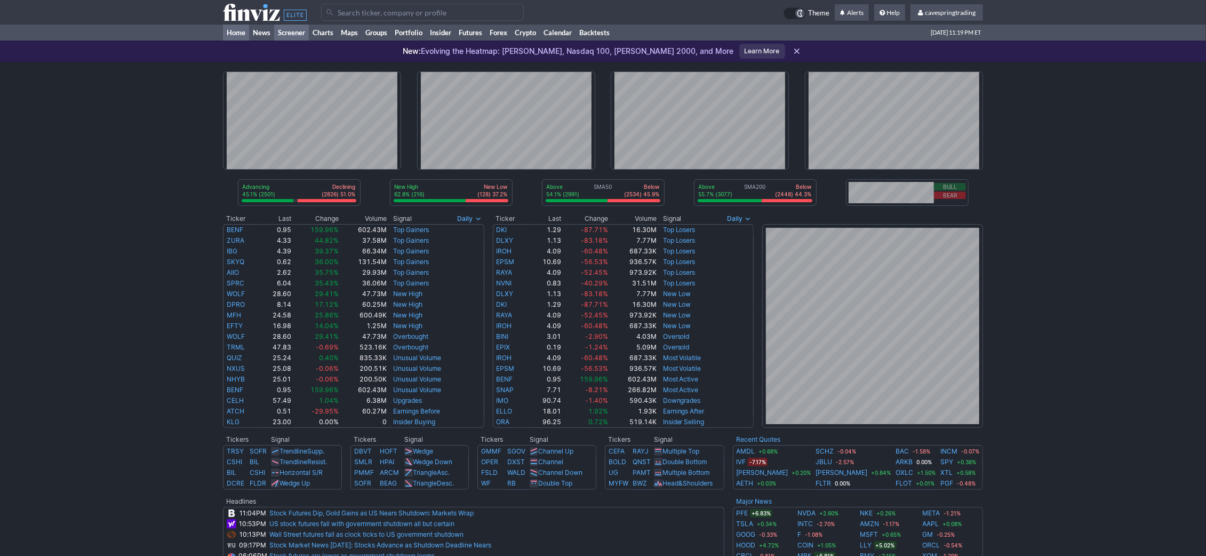
click at [293, 35] on link "Screener" at bounding box center [291, 33] width 35 height 16
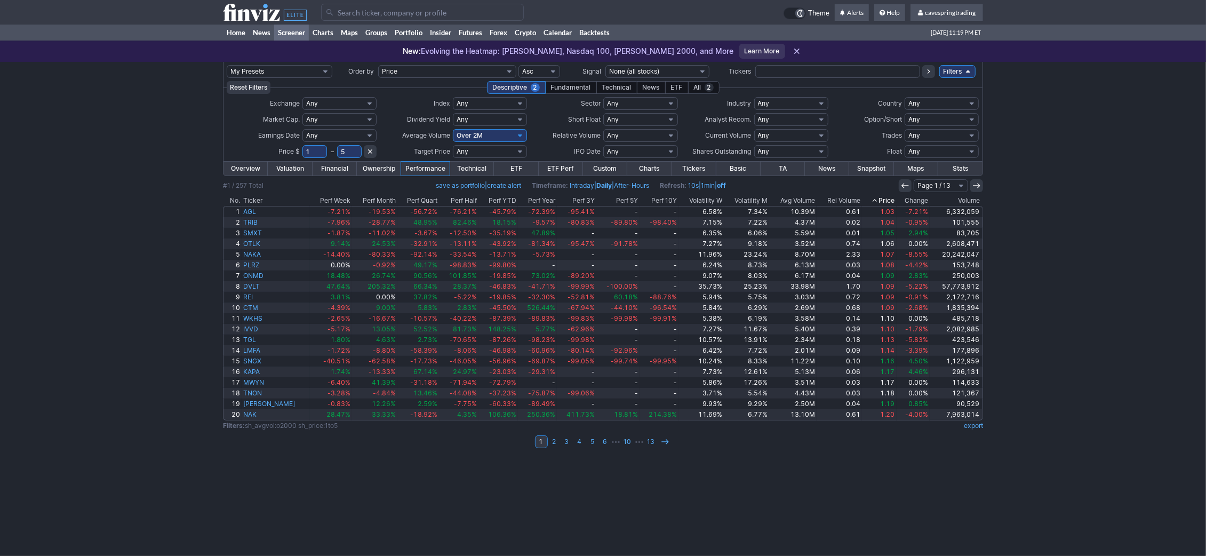
click at [357, 113] on td "B – B Any Mega ($200bln and more) Large ($10bln to $200bln) Mid ($2bln to $10bl…" at bounding box center [339, 119] width 75 height 16
click at [302, 113] on select "Any Mega ($200bln and more) Large ($10bln to $200bln) Mid ($2bln to $10bln) Sma…" at bounding box center [339, 119] width 74 height 13
click option "Custom" at bounding box center [0, 0] width 0 height 0
click at [313, 118] on input "text" at bounding box center [312, 119] width 21 height 13
type input ".7"
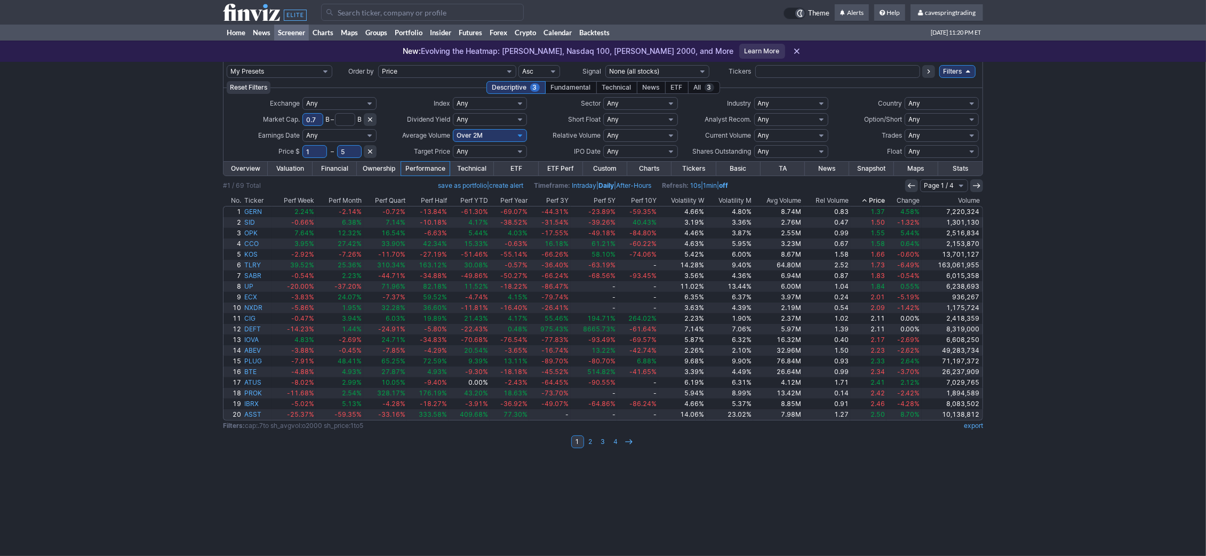
click at [312, 122] on input "0.7" at bounding box center [312, 119] width 21 height 13
type input "0.5"
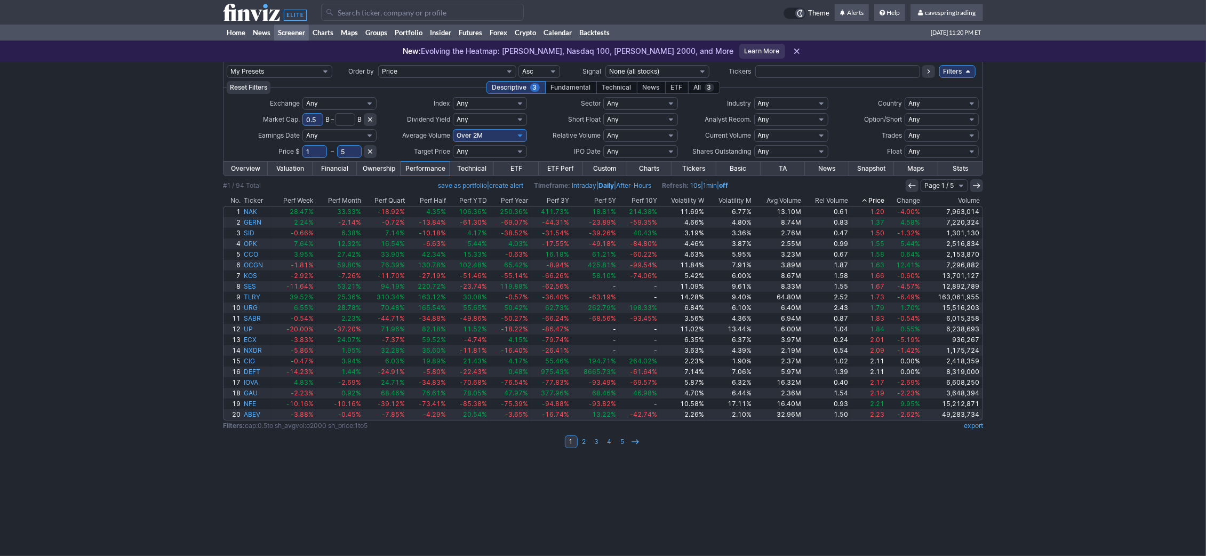
click at [314, 121] on input "0.5" at bounding box center [312, 119] width 21 height 13
type input "0.4"
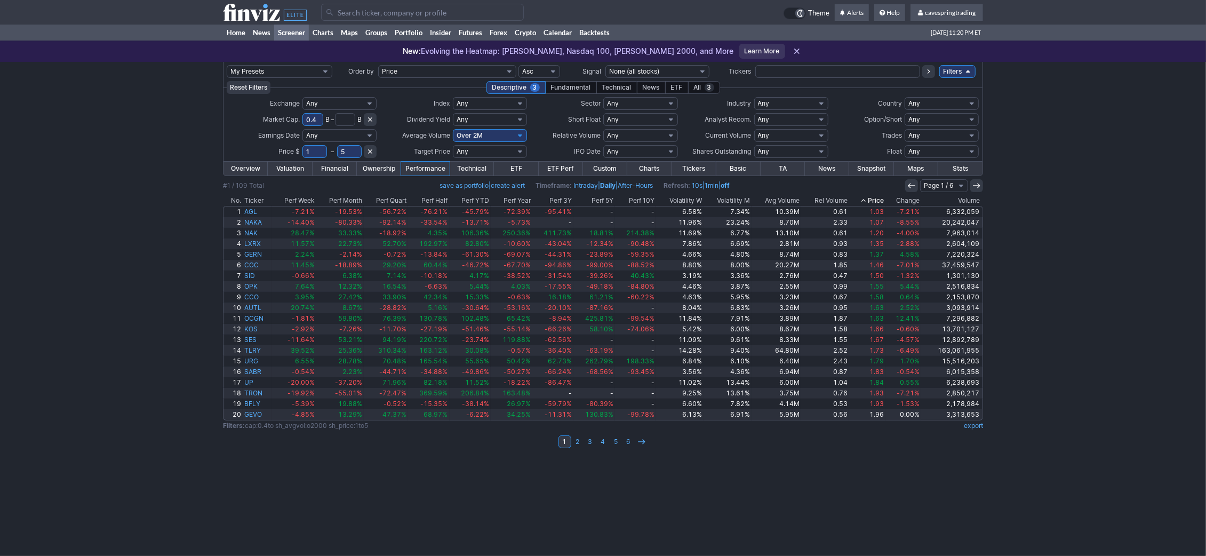
click at [969, 427] on link "export" at bounding box center [972, 425] width 19 height 8
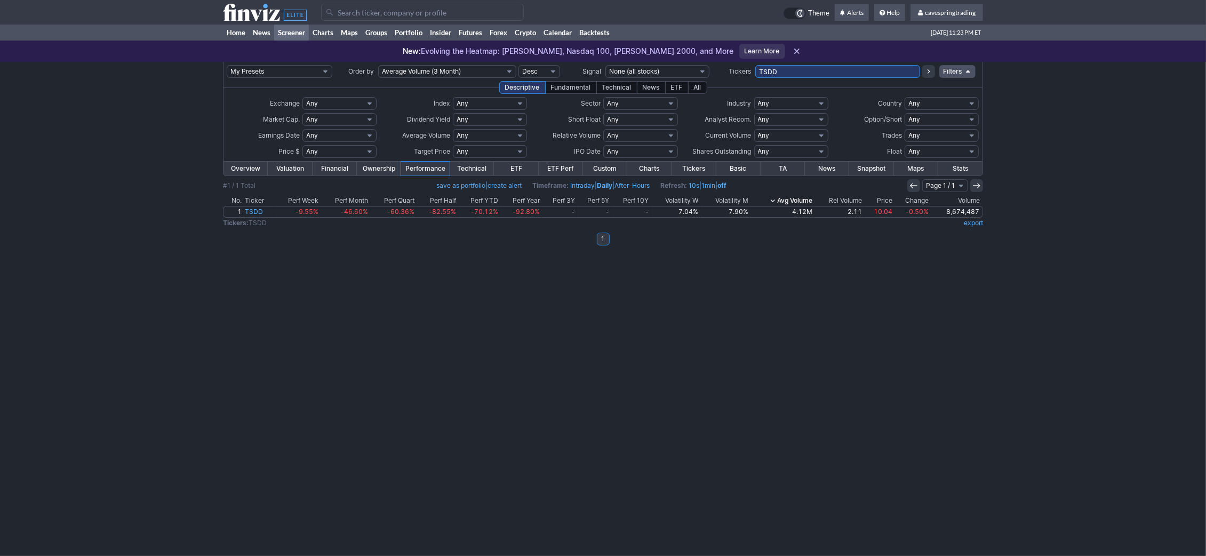
drag, startPoint x: 844, startPoint y: 69, endPoint x: 563, endPoint y: 46, distance: 282.5
click at [755, 65] on input "TSDD" at bounding box center [837, 71] width 165 height 13
type input "nak,lxrx,cgc,sid"
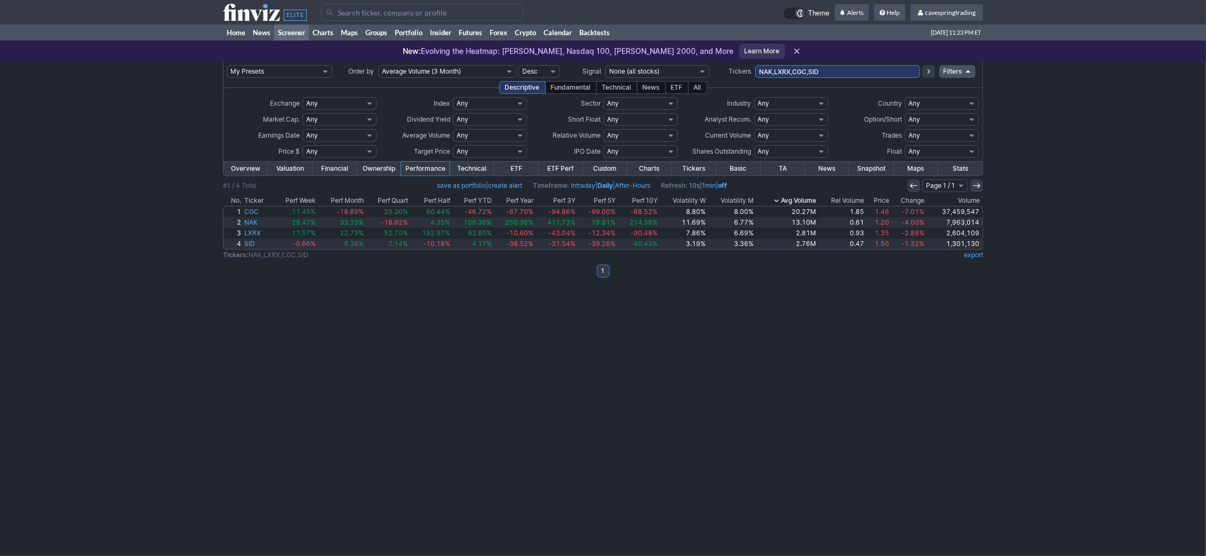
click at [243, 172] on link "Overview" at bounding box center [245, 169] width 44 height 14
